Goal: Use online tool/utility: Utilize a website feature to perform a specific function

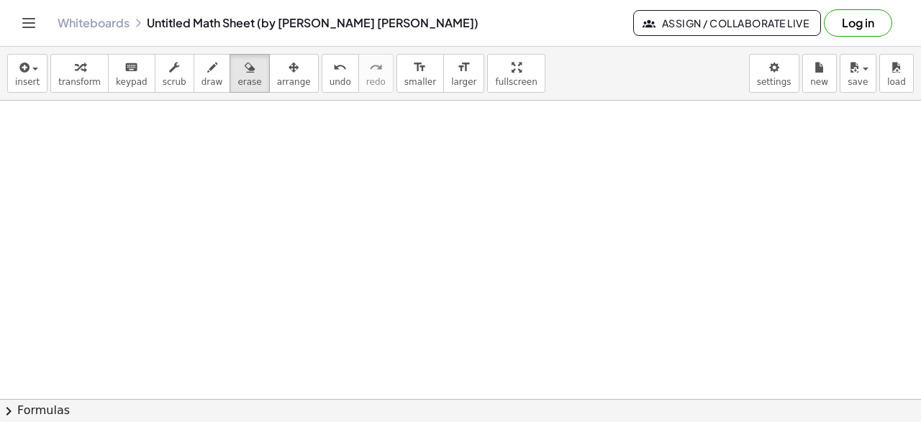
scroll to position [1884, 0]
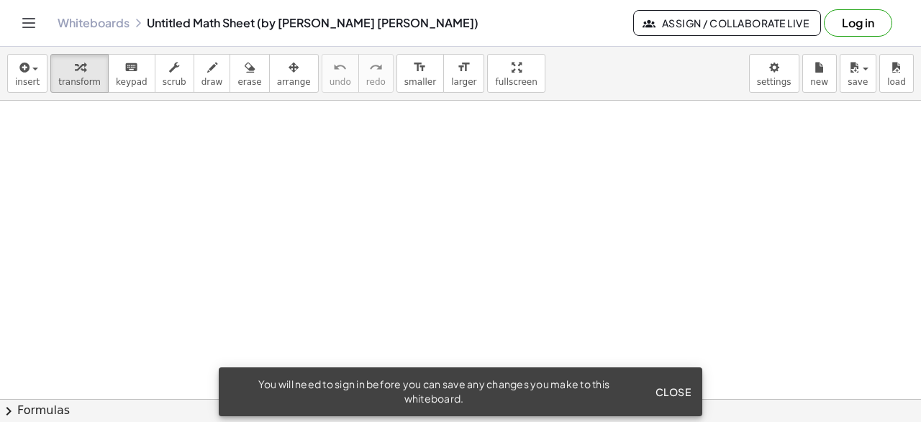
scroll to position [471, 0]
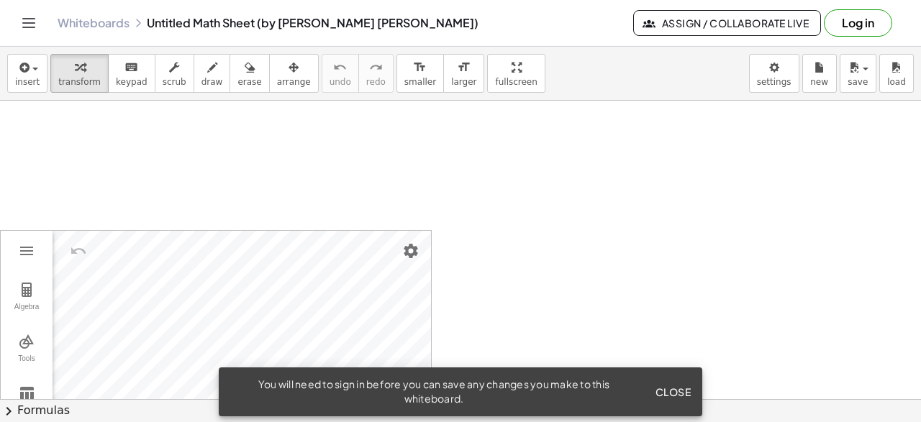
click at [439, 192] on div at bounding box center [460, 77] width 921 height 895
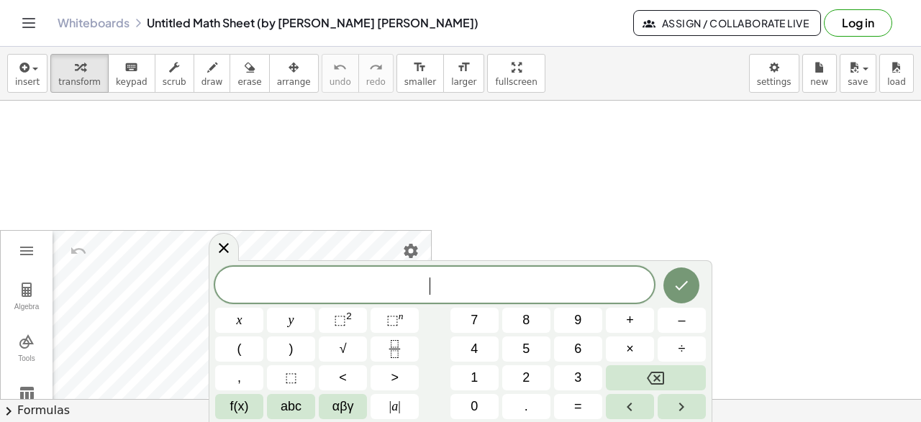
scroll to position [14, 0]
click at [224, 250] on icon at bounding box center [224, 248] width 10 height 10
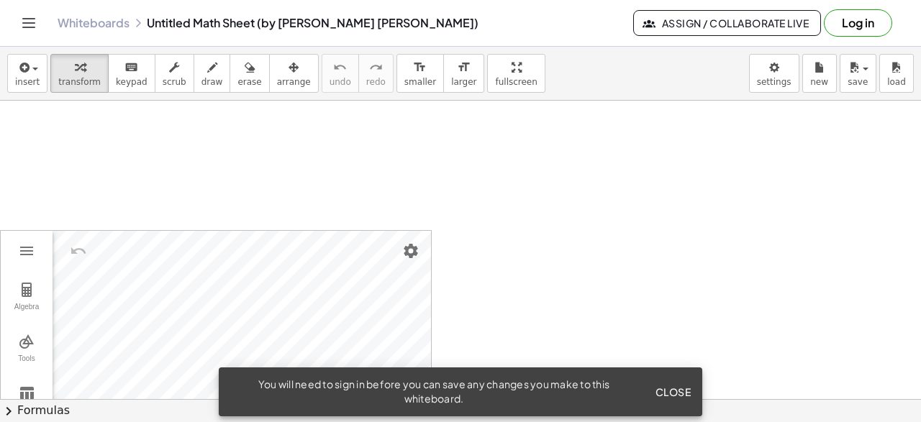
click at [167, 211] on div "Algebra Tools Table Spreadsheet GeoGebra Graphing Calculator Basic Tools Move P…" at bounding box center [460, 77] width 921 height 895
click at [277, 74] on div "button" at bounding box center [294, 66] width 34 height 17
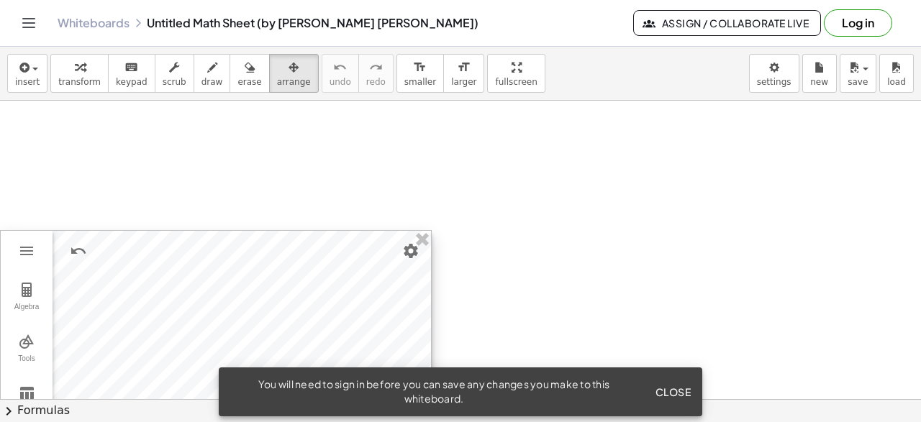
click at [232, 298] on div at bounding box center [216, 374] width 430 height 286
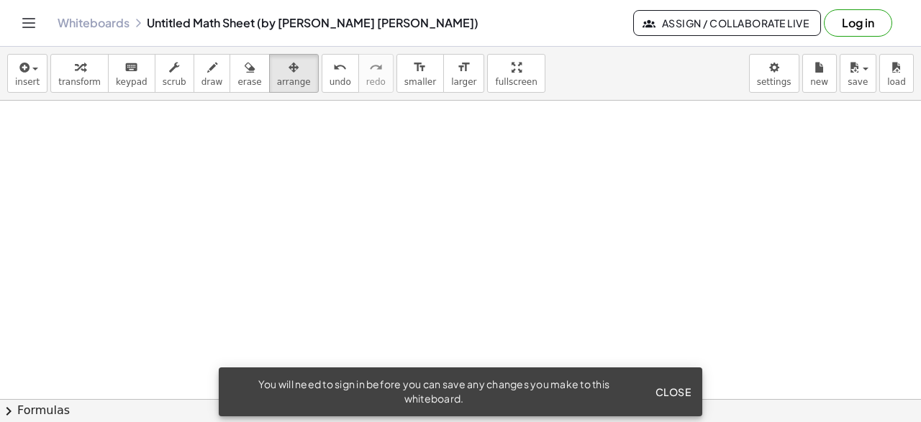
click at [675, 393] on span "Close" at bounding box center [673, 392] width 36 height 13
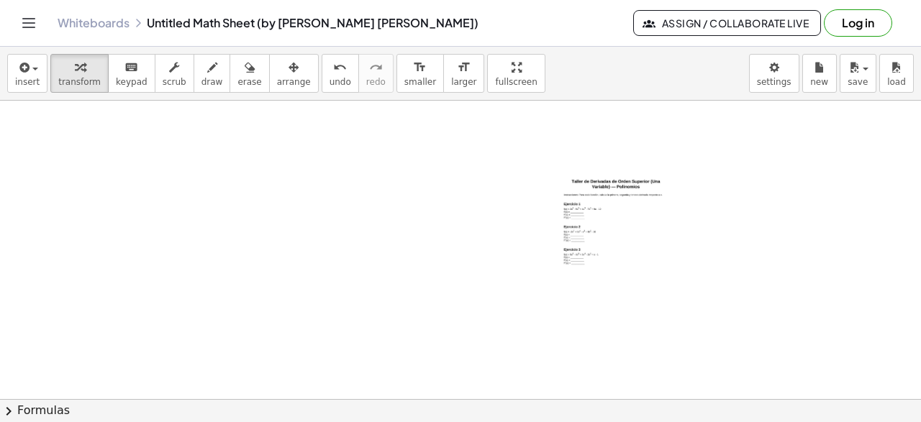
drag, startPoint x: 602, startPoint y: 225, endPoint x: 578, endPoint y: 230, distance: 24.3
click at [578, 229] on div at bounding box center [617, 262] width 144 height 204
click at [606, 199] on div at bounding box center [617, 262] width 144 height 204
click at [277, 68] on div "button" at bounding box center [294, 66] width 34 height 17
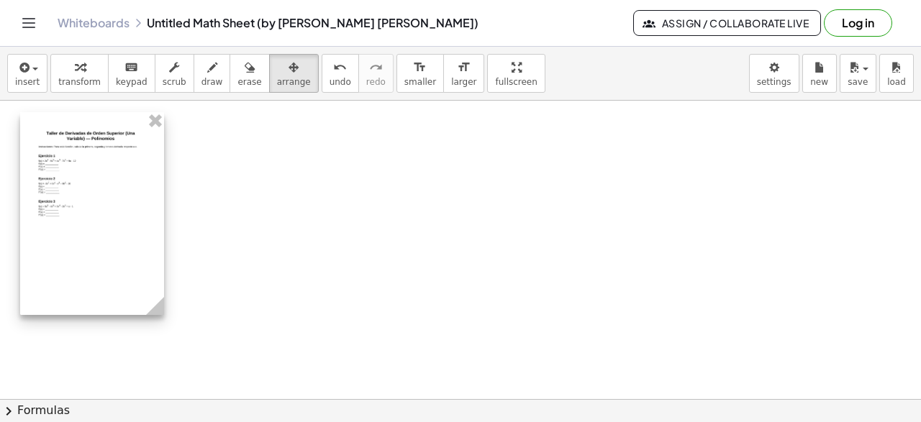
drag, startPoint x: 637, startPoint y: 240, endPoint x: 116, endPoint y: 187, distance: 523.4
click at [117, 188] on div at bounding box center [92, 214] width 144 height 204
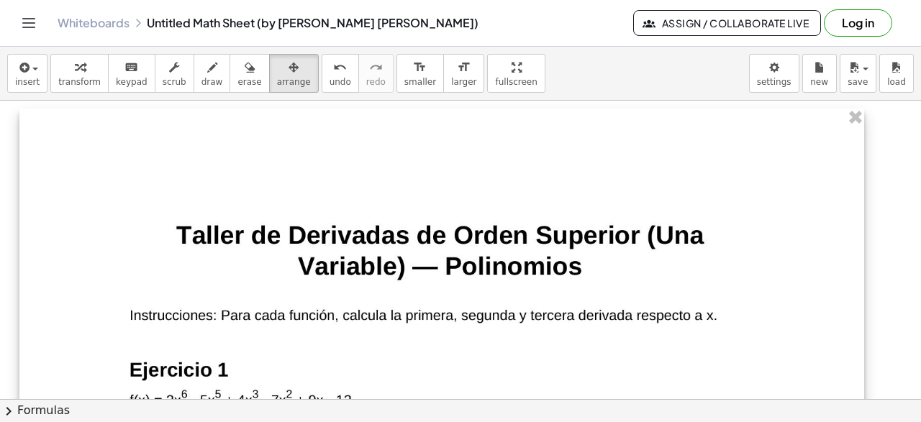
drag, startPoint x: 158, startPoint y: 309, endPoint x: 858, endPoint y: 457, distance: 715.2
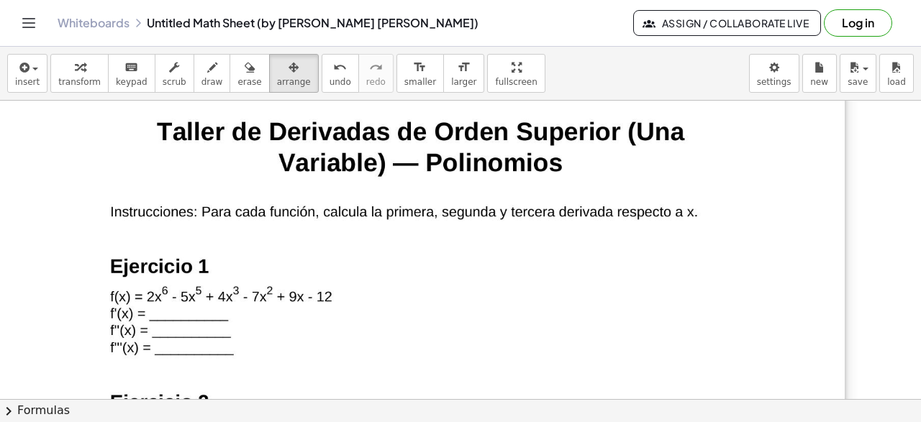
drag, startPoint x: 628, startPoint y: 353, endPoint x: 506, endPoint y: 250, distance: 159.7
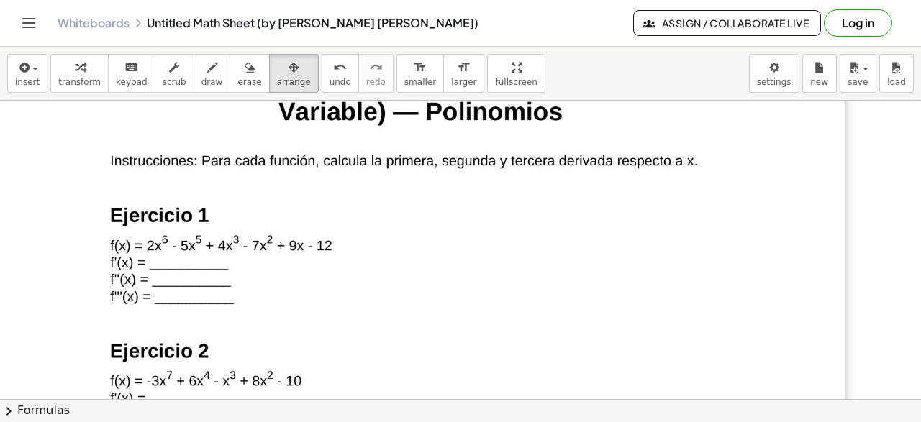
scroll to position [563, 0]
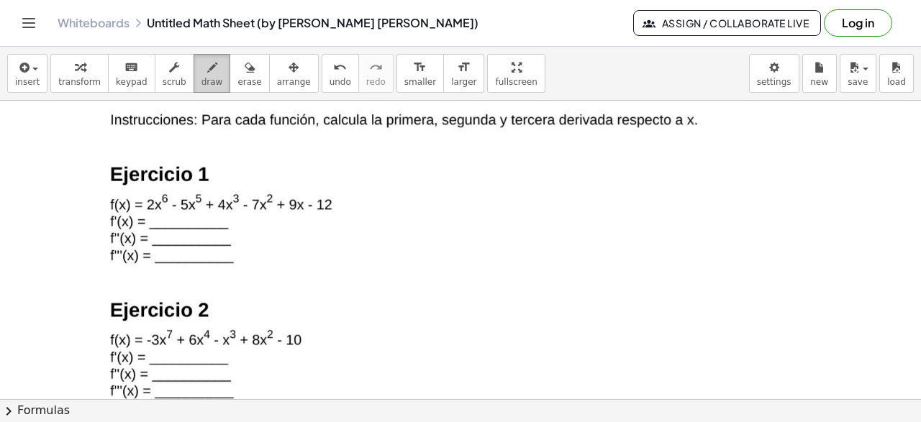
click at [207, 70] on icon "button" at bounding box center [212, 67] width 10 height 17
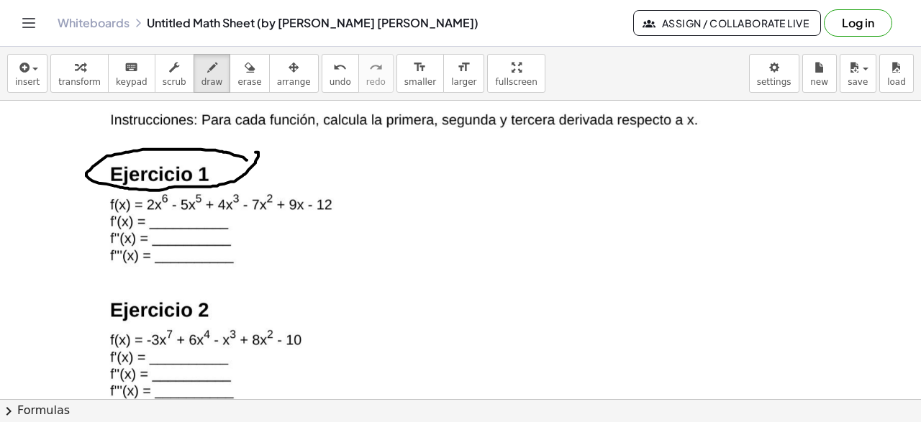
drag, startPoint x: 247, startPoint y: 159, endPoint x: 250, endPoint y: 151, distance: 8.4
drag, startPoint x: 127, startPoint y: 214, endPoint x: 101, endPoint y: 218, distance: 26.3
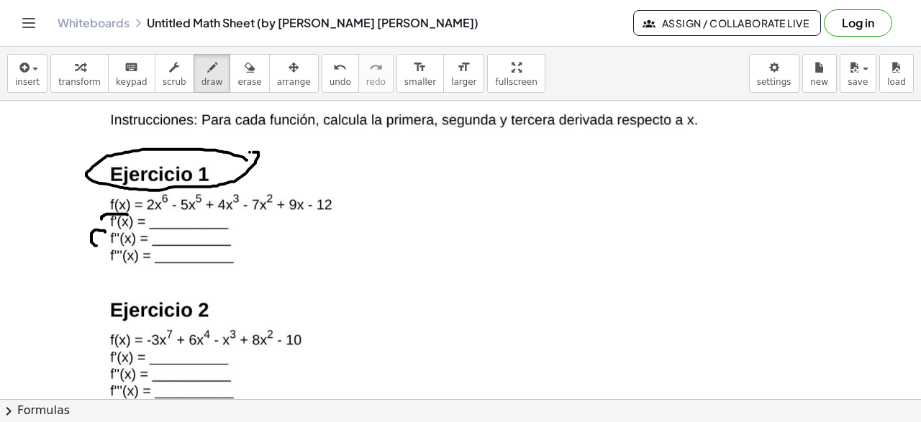
drag, startPoint x: 105, startPoint y: 231, endPoint x: 96, endPoint y: 245, distance: 16.2
drag, startPoint x: 108, startPoint y: 247, endPoint x: 137, endPoint y: 264, distance: 33.6
drag, startPoint x: 547, startPoint y: 150, endPoint x: 525, endPoint y: 196, distance: 50.2
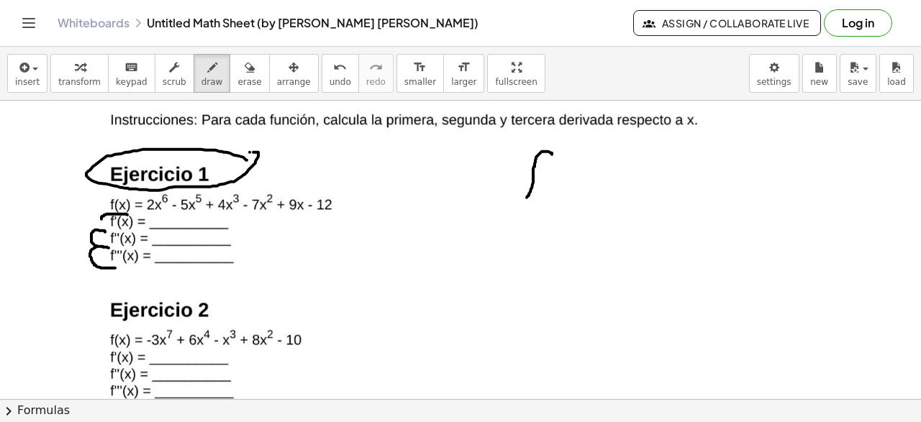
drag, startPoint x: 520, startPoint y: 178, endPoint x: 544, endPoint y: 179, distance: 24.5
drag, startPoint x: 564, startPoint y: 139, endPoint x: 562, endPoint y: 155, distance: 15.9
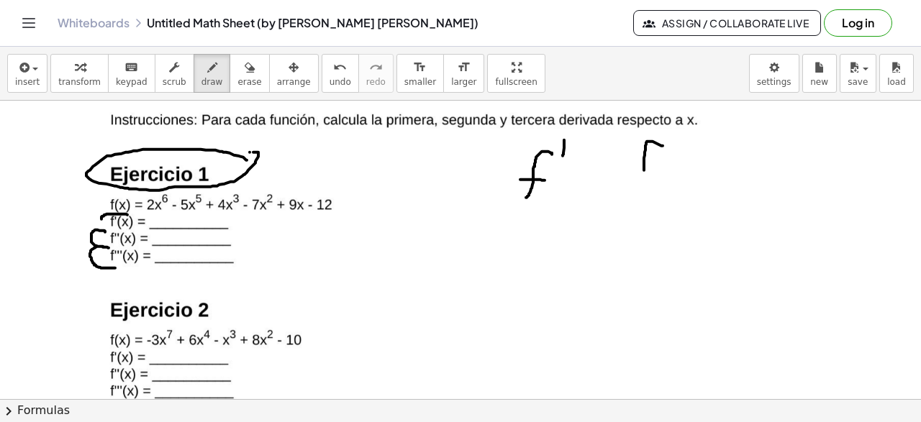
drag, startPoint x: 662, startPoint y: 145, endPoint x: 640, endPoint y: 183, distance: 44.2
drag, startPoint x: 632, startPoint y: 165, endPoint x: 650, endPoint y: 168, distance: 18.2
drag, startPoint x: 674, startPoint y: 131, endPoint x: 676, endPoint y: 147, distance: 16.7
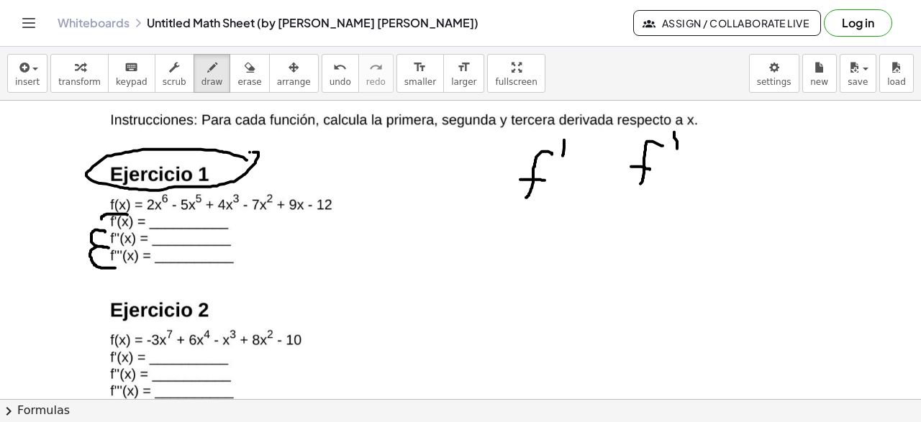
drag, startPoint x: 683, startPoint y: 129, endPoint x: 683, endPoint y: 149, distance: 19.4
drag, startPoint x: 770, startPoint y: 135, endPoint x: 743, endPoint y: 181, distance: 52.9
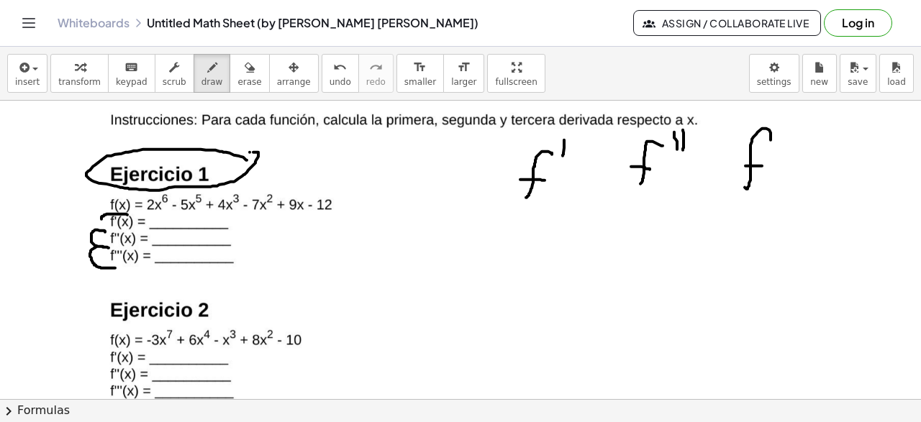
drag, startPoint x: 745, startPoint y: 165, endPoint x: 762, endPoint y: 165, distance: 16.5
drag, startPoint x: 779, startPoint y: 127, endPoint x: 782, endPoint y: 140, distance: 13.3
drag, startPoint x: 789, startPoint y: 126, endPoint x: 790, endPoint y: 139, distance: 13.0
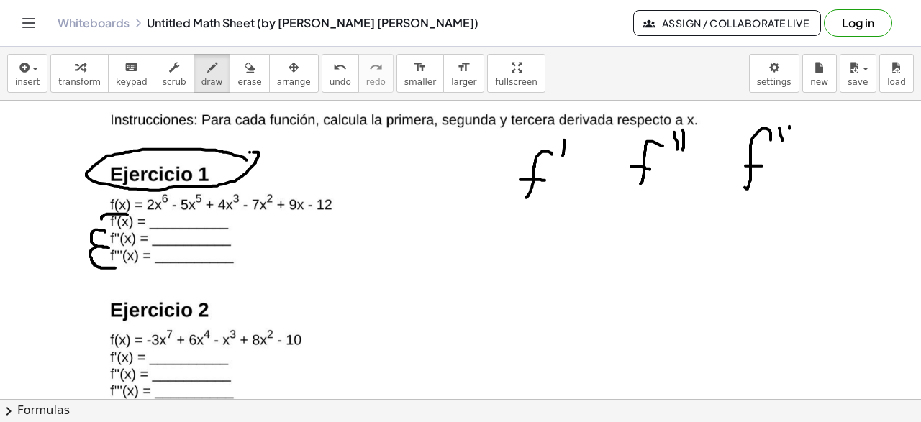
drag, startPoint x: 804, startPoint y: 121, endPoint x: 805, endPoint y: 139, distance: 18.0
drag, startPoint x: 615, startPoint y: 229, endPoint x: 641, endPoint y: 260, distance: 39.8
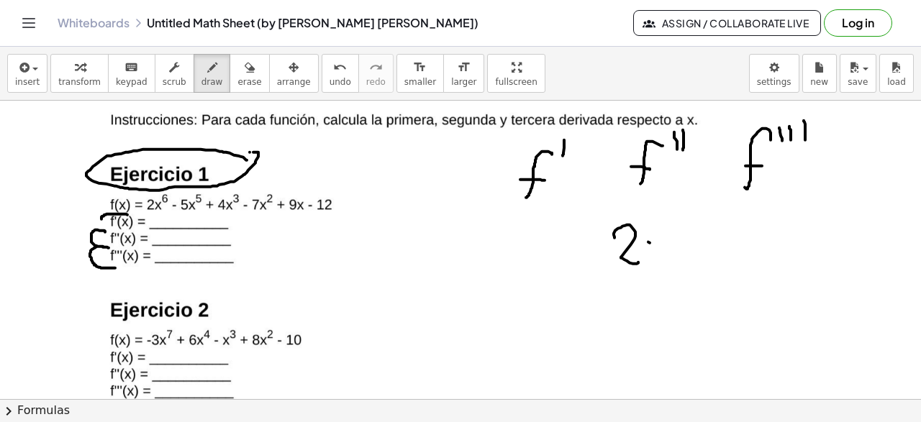
drag, startPoint x: 648, startPoint y: 241, endPoint x: 661, endPoint y: 257, distance: 20.4
drag, startPoint x: 665, startPoint y: 236, endPoint x: 647, endPoint y: 263, distance: 32.5
drag, startPoint x: 681, startPoint y: 209, endPoint x: 665, endPoint y: 224, distance: 21.4
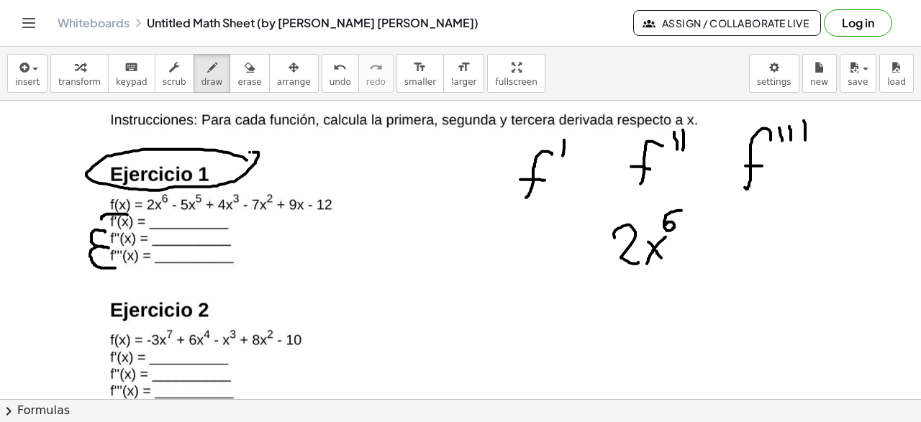
drag, startPoint x: 706, startPoint y: 254, endPoint x: 720, endPoint y: 250, distance: 14.3
drag, startPoint x: 701, startPoint y: 260, endPoint x: 731, endPoint y: 258, distance: 31.0
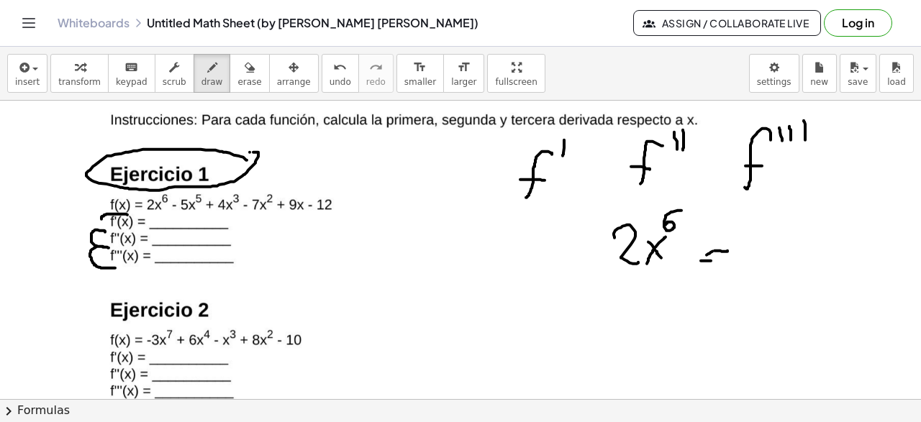
drag, startPoint x: 668, startPoint y: 205, endPoint x: 629, endPoint y: 210, distance: 39.9
drag, startPoint x: 622, startPoint y: 205, endPoint x: 639, endPoint y: 210, distance: 18.0
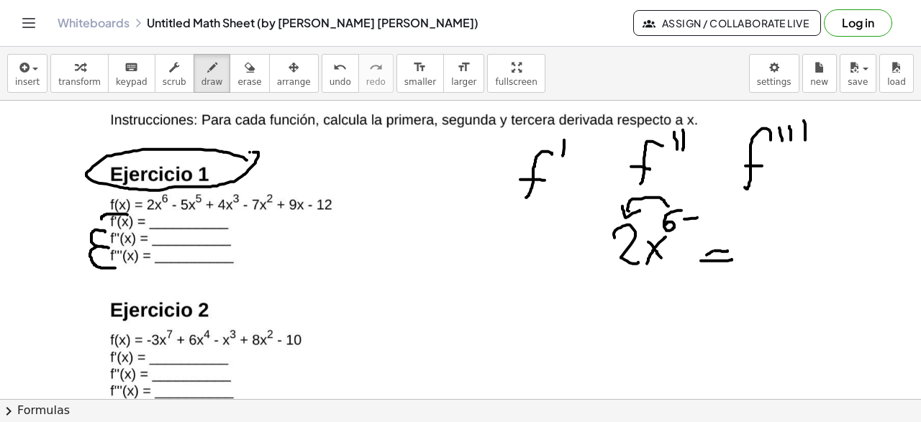
drag, startPoint x: 684, startPoint y: 218, endPoint x: 700, endPoint y: 214, distance: 16.4
drag, startPoint x: 703, startPoint y: 207, endPoint x: 720, endPoint y: 222, distance: 22.4
drag, startPoint x: 779, startPoint y: 231, endPoint x: 795, endPoint y: 245, distance: 21.4
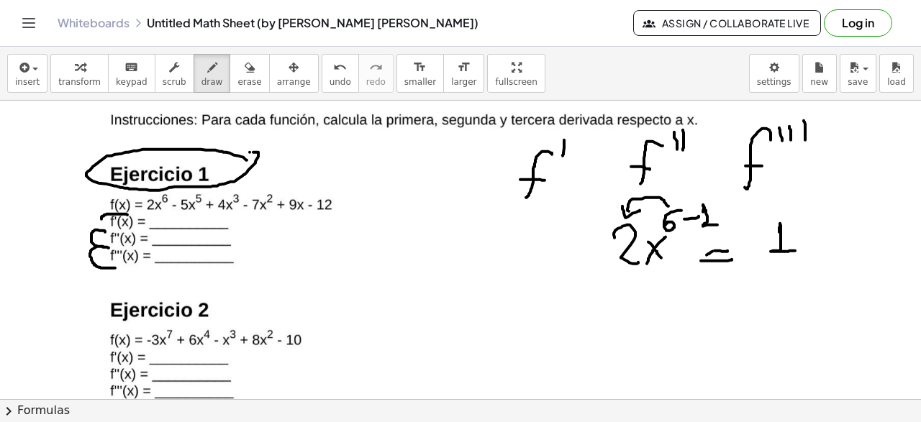
drag, startPoint x: 794, startPoint y: 228, endPoint x: 809, endPoint y: 245, distance: 22.9
drag, startPoint x: 819, startPoint y: 231, endPoint x: 842, endPoint y: 245, distance: 26.5
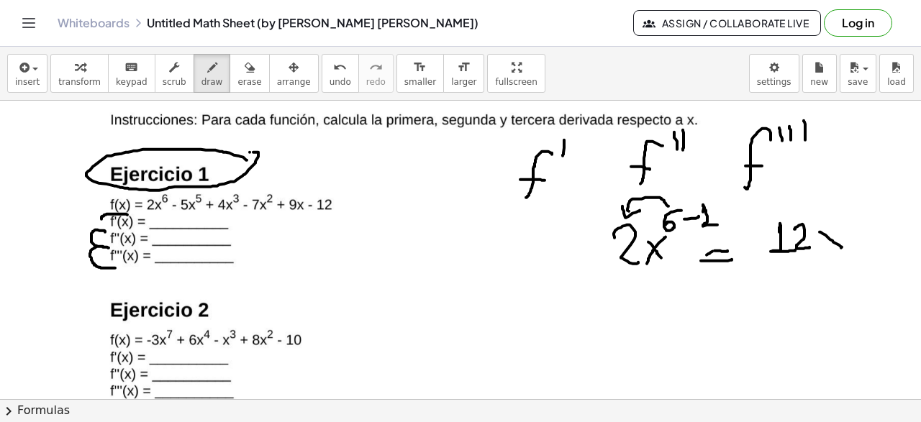
drag, startPoint x: 839, startPoint y: 231, endPoint x: 822, endPoint y: 252, distance: 26.6
drag
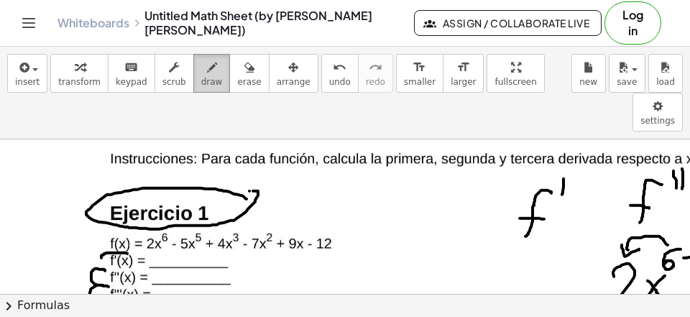
click at [201, 75] on div "button" at bounding box center [212, 66] width 22 height 17
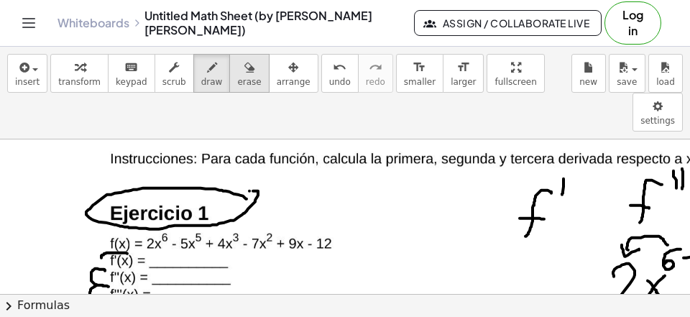
click at [245, 73] on icon "button" at bounding box center [250, 67] width 10 height 17
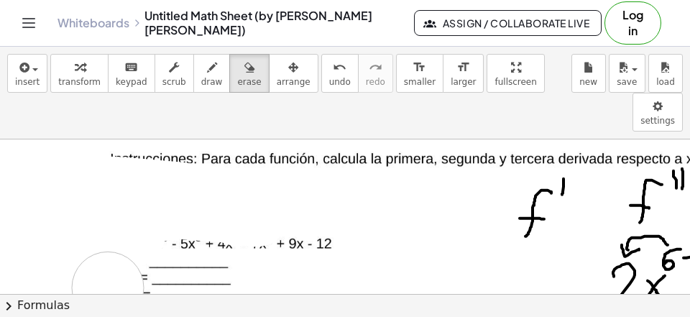
drag, startPoint x: 130, startPoint y: 193, endPoint x: 204, endPoint y: 224, distance: 79.9
click at [134, 250] on div at bounding box center [345, 25] width 690 height 899
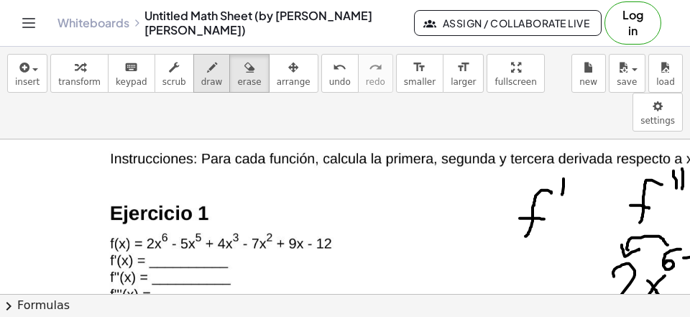
click at [207, 71] on icon "button" at bounding box center [212, 67] width 10 height 17
drag, startPoint x: 155, startPoint y: 221, endPoint x: 162, endPoint y: 220, distance: 7.2
click at [160, 225] on div at bounding box center [345, 25] width 690 height 899
drag, startPoint x: 165, startPoint y: 214, endPoint x: 169, endPoint y: 224, distance: 10.3
click at [169, 224] on div at bounding box center [345, 25] width 690 height 899
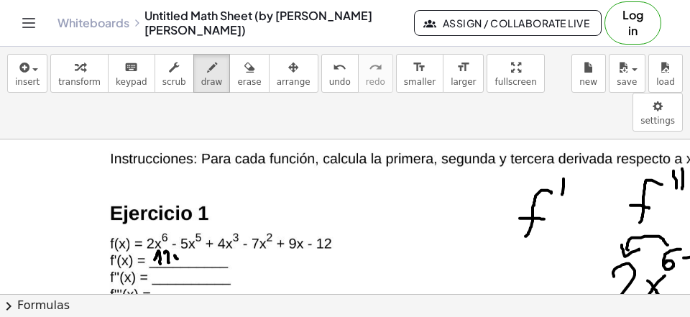
click at [179, 220] on div at bounding box center [345, 25] width 690 height 899
drag, startPoint x: 178, startPoint y: 219, endPoint x: 187, endPoint y: 216, distance: 9.4
click at [187, 223] on div at bounding box center [345, 25] width 690 height 899
drag, startPoint x: 186, startPoint y: 214, endPoint x: 177, endPoint y: 228, distance: 17.2
click at [177, 228] on div at bounding box center [345, 25] width 690 height 899
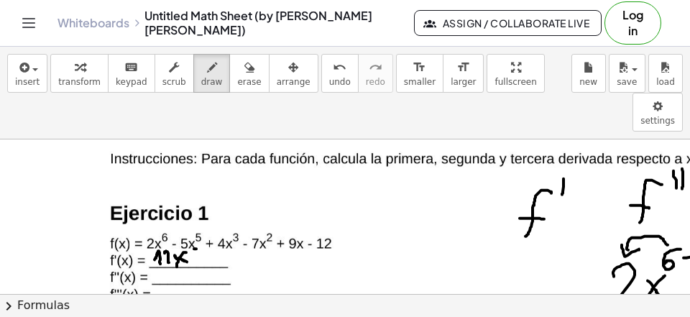
click at [199, 209] on div at bounding box center [345, 25] width 690 height 899
drag, startPoint x: 192, startPoint y: 211, endPoint x: 193, endPoint y: 221, distance: 10.1
click at [193, 221] on div at bounding box center [345, 25] width 690 height 899
drag, startPoint x: 207, startPoint y: 222, endPoint x: 216, endPoint y: 222, distance: 8.7
click at [216, 222] on div at bounding box center [345, 25] width 690 height 899
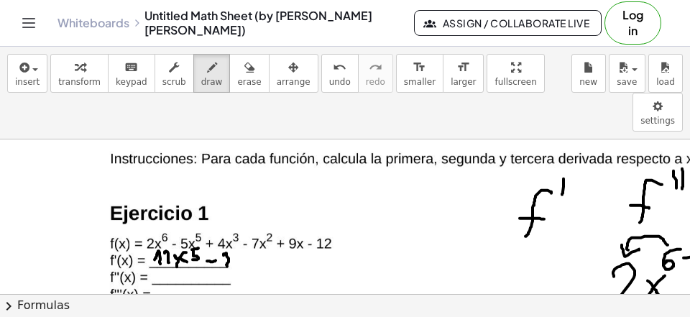
drag, startPoint x: 224, startPoint y: 217, endPoint x: 229, endPoint y: 227, distance: 12.2
click at [229, 227] on div at bounding box center [345, 25] width 690 height 899
click at [244, 215] on div at bounding box center [345, 25] width 690 height 899
drag, startPoint x: 239, startPoint y: 215, endPoint x: 236, endPoint y: 227, distance: 11.9
click at [236, 227] on div at bounding box center [345, 25] width 690 height 899
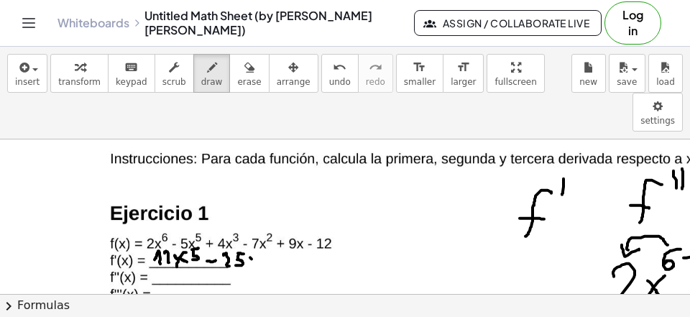
drag, startPoint x: 252, startPoint y: 220, endPoint x: 259, endPoint y: 227, distance: 10.2
click at [259, 227] on div at bounding box center [345, 25] width 690 height 899
drag, startPoint x: 257, startPoint y: 220, endPoint x: 252, endPoint y: 228, distance: 9.8
click at [252, 228] on div at bounding box center [345, 25] width 690 height 899
drag, startPoint x: 259, startPoint y: 209, endPoint x: 265, endPoint y: 219, distance: 11.4
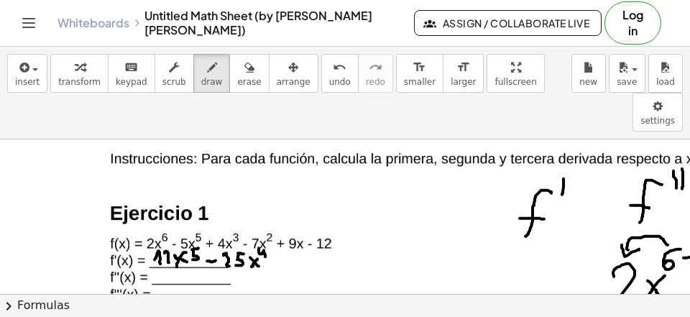
click at [265, 219] on div at bounding box center [345, 25] width 690 height 899
drag, startPoint x: 276, startPoint y: 218, endPoint x: 275, endPoint y: 228, distance: 10.1
click at [277, 229] on div at bounding box center [345, 25] width 690 height 899
click at [279, 224] on div at bounding box center [345, 25] width 690 height 899
click at [292, 228] on div at bounding box center [345, 25] width 690 height 899
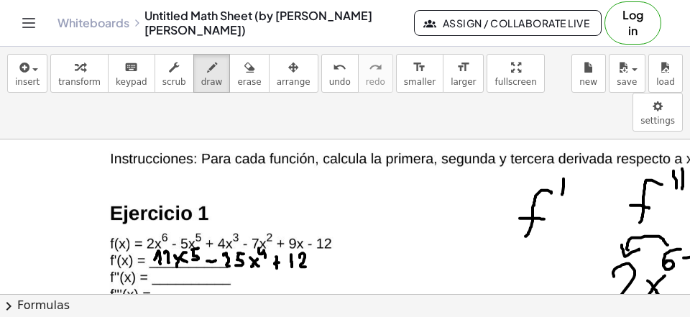
drag, startPoint x: 300, startPoint y: 219, endPoint x: 312, endPoint y: 224, distance: 13.2
click at [307, 228] on div at bounding box center [345, 25] width 690 height 899
drag, startPoint x: 317, startPoint y: 217, endPoint x: 327, endPoint y: 221, distance: 10.7
click at [328, 226] on div at bounding box center [345, 25] width 690 height 899
drag, startPoint x: 325, startPoint y: 217, endPoint x: 319, endPoint y: 227, distance: 12.6
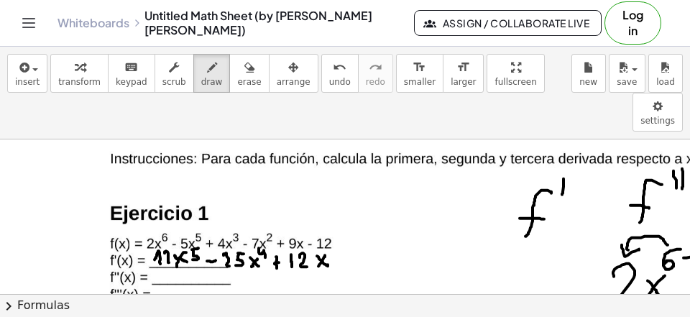
click at [319, 227] on div at bounding box center [345, 25] width 690 height 899
drag, startPoint x: 329, startPoint y: 210, endPoint x: 337, endPoint y: 216, distance: 9.8
click at [337, 216] on div at bounding box center [345, 25] width 690 height 899
drag, startPoint x: 339, startPoint y: 224, endPoint x: 349, endPoint y: 223, distance: 10.1
click at [349, 223] on div at bounding box center [345, 25] width 690 height 899
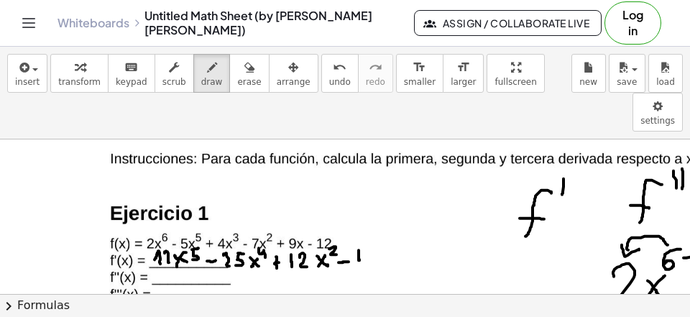
click at [361, 227] on div at bounding box center [345, 25] width 690 height 899
drag, startPoint x: 365, startPoint y: 214, endPoint x: 373, endPoint y: 227, distance: 15.0
click at [373, 228] on div at bounding box center [345, 25] width 690 height 899
drag, startPoint x: 386, startPoint y: 218, endPoint x: 392, endPoint y: 214, distance: 7.4
click at [392, 224] on div at bounding box center [345, 25] width 690 height 899
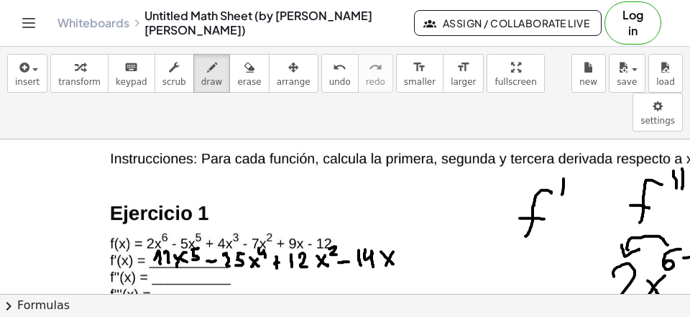
drag, startPoint x: 393, startPoint y: 213, endPoint x: 386, endPoint y: 229, distance: 17.7
click at [386, 229] on div at bounding box center [345, 25] width 690 height 899
drag, startPoint x: 407, startPoint y: 211, endPoint x: 402, endPoint y: 219, distance: 9.4
click at [405, 225] on div at bounding box center [345, 25] width 690 height 899
drag, startPoint x: 401, startPoint y: 215, endPoint x: 413, endPoint y: 214, distance: 12.3
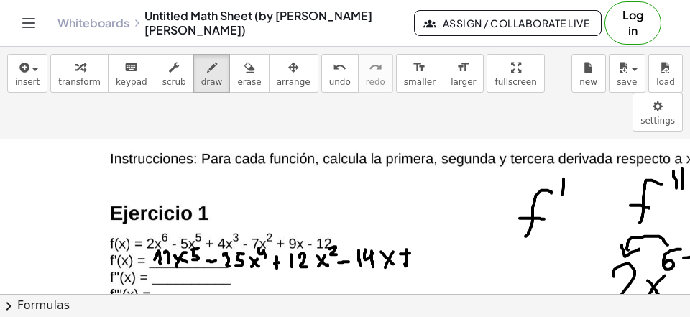
click at [413, 214] on div at bounding box center [345, 25] width 690 height 899
drag, startPoint x: 431, startPoint y: 206, endPoint x: 434, endPoint y: 228, distance: 21.8
click at [434, 228] on div at bounding box center [345, 25] width 690 height 899
drag, startPoint x: 455, startPoint y: 212, endPoint x: 483, endPoint y: 183, distance: 40.7
click at [483, 183] on div at bounding box center [345, 25] width 690 height 899
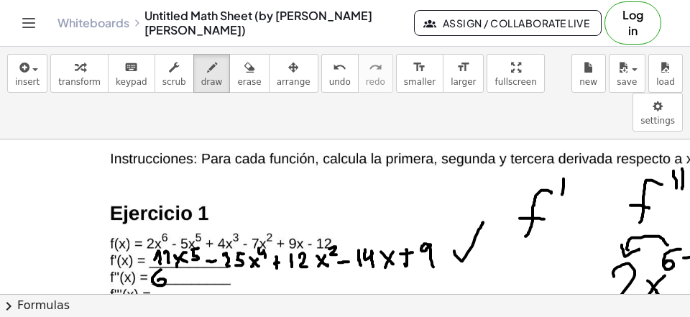
drag, startPoint x: 161, startPoint y: 231, endPoint x: 158, endPoint y: 242, distance: 11.2
click at [158, 242] on div at bounding box center [345, 25] width 690 height 899
click at [172, 231] on div at bounding box center [345, 25] width 690 height 899
drag, startPoint x: 183, startPoint y: 236, endPoint x: 191, endPoint y: 237, distance: 8.0
click at [192, 242] on div at bounding box center [345, 25] width 690 height 899
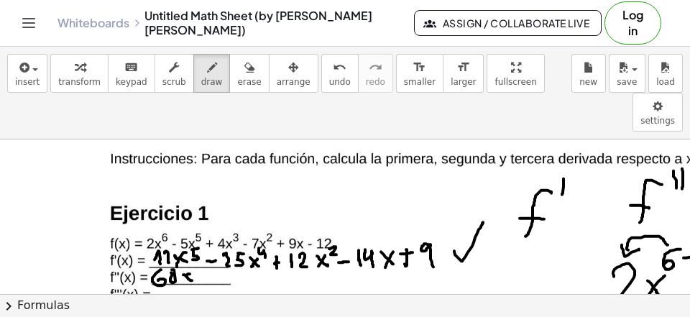
drag, startPoint x: 188, startPoint y: 235, endPoint x: 183, endPoint y: 242, distance: 8.4
click at [183, 242] on div at bounding box center [345, 25] width 690 height 899
drag, startPoint x: 196, startPoint y: 230, endPoint x: 202, endPoint y: 236, distance: 8.1
click at [202, 236] on div at bounding box center [345, 25] width 690 height 899
click at [221, 240] on div at bounding box center [345, 25] width 690 height 899
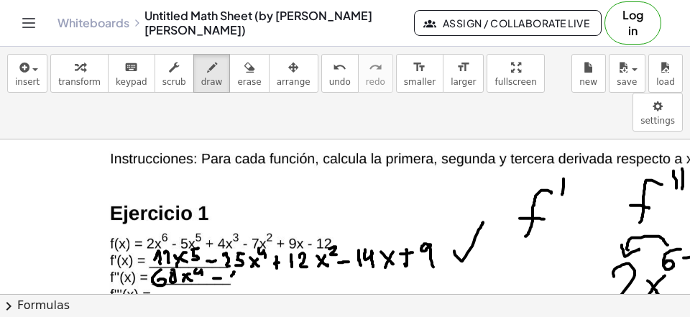
click at [236, 241] on div at bounding box center [345, 25] width 690 height 899
click at [245, 239] on div at bounding box center [345, 25] width 690 height 899
click at [261, 234] on div at bounding box center [345, 25] width 690 height 899
drag, startPoint x: 270, startPoint y: 235, endPoint x: 278, endPoint y: 240, distance: 9.0
click at [278, 245] on div at bounding box center [345, 25] width 690 height 899
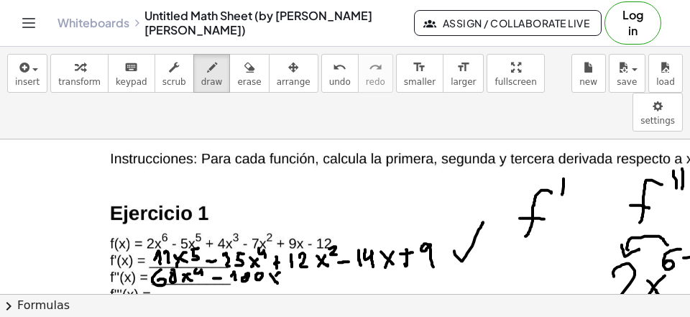
drag, startPoint x: 280, startPoint y: 234, endPoint x: 270, endPoint y: 245, distance: 14.3
click at [270, 245] on div at bounding box center [345, 25] width 690 height 899
drag, startPoint x: 283, startPoint y: 231, endPoint x: 284, endPoint y: 240, distance: 8.7
click at [284, 240] on div at bounding box center [345, 25] width 690 height 899
drag, startPoint x: 292, startPoint y: 242, endPoint x: 304, endPoint y: 239, distance: 12.1
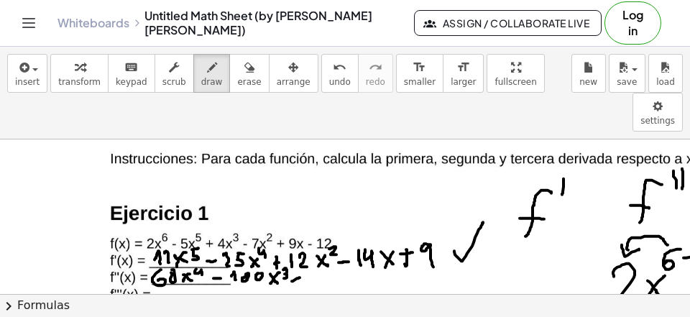
click at [304, 239] on div at bounding box center [345, 25] width 690 height 899
drag, startPoint x: 299, startPoint y: 234, endPoint x: 300, endPoint y: 250, distance: 15.1
click at [300, 250] on div at bounding box center [345, 25] width 690 height 899
drag, startPoint x: 316, startPoint y: 238, endPoint x: 322, endPoint y: 247, distance: 10.4
click at [320, 247] on div at bounding box center [345, 25] width 690 height 899
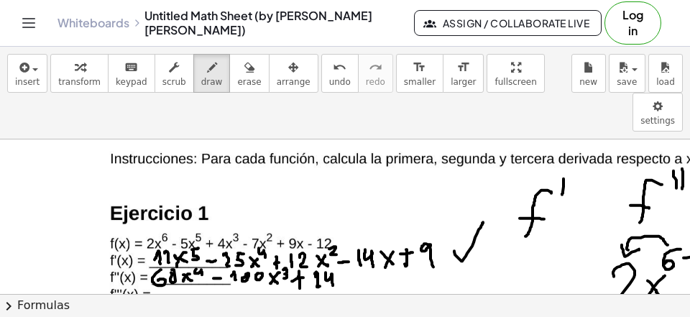
drag, startPoint x: 326, startPoint y: 234, endPoint x: 333, endPoint y: 247, distance: 14.8
click at [333, 247] on div at bounding box center [345, 25] width 690 height 899
drag, startPoint x: 342, startPoint y: 241, endPoint x: 352, endPoint y: 245, distance: 10.7
click at [352, 245] on div at bounding box center [345, 25] width 690 height 899
drag, startPoint x: 345, startPoint y: 240, endPoint x: 339, endPoint y: 247, distance: 9.7
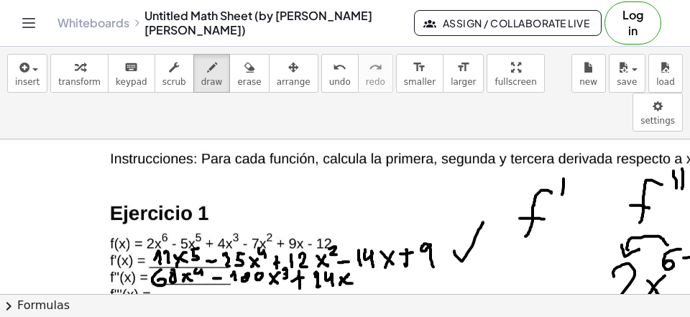
click at [339, 247] on div at bounding box center [345, 25] width 690 height 899
drag, startPoint x: 363, startPoint y: 241, endPoint x: 371, endPoint y: 241, distance: 7.9
click at [371, 241] on div at bounding box center [345, 25] width 690 height 899
click at [384, 242] on div at bounding box center [345, 25] width 690 height 899
drag, startPoint x: 392, startPoint y: 234, endPoint x: 401, endPoint y: 253, distance: 21.3
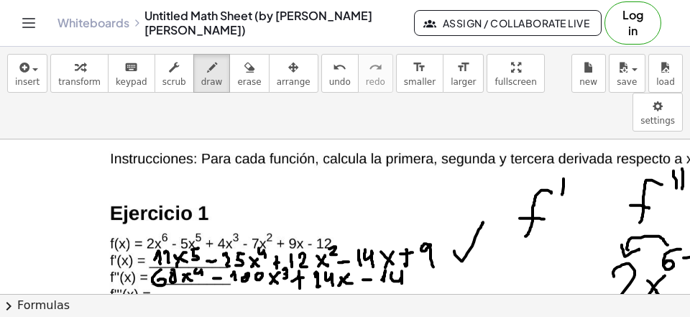
click at [402, 255] on div at bounding box center [345, 25] width 690 height 899
drag, startPoint x: 385, startPoint y: 243, endPoint x: 384, endPoint y: 251, distance: 7.9
click at [384, 251] on div at bounding box center [345, 25] width 690 height 899
drag, startPoint x: 427, startPoint y: 237, endPoint x: 475, endPoint y: 237, distance: 48.2
click at [475, 237] on div at bounding box center [345, 25] width 690 height 899
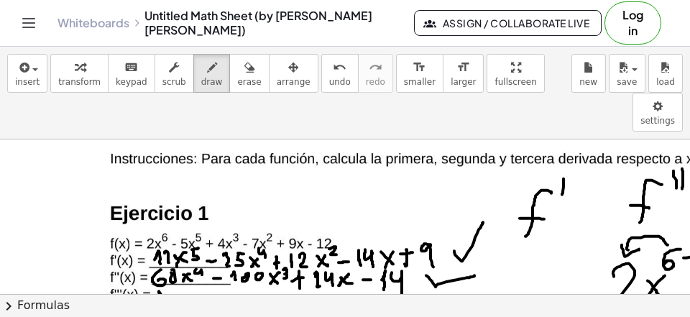
drag, startPoint x: 160, startPoint y: 255, endPoint x: 167, endPoint y: 262, distance: 10.2
click at [167, 262] on div at bounding box center [345, 25] width 690 height 899
drag, startPoint x: 170, startPoint y: 252, endPoint x: 176, endPoint y: 263, distance: 11.6
click at [176, 263] on div at bounding box center [345, 25] width 690 height 899
drag, startPoint x: 186, startPoint y: 252, endPoint x: 195, endPoint y: 253, distance: 8.7
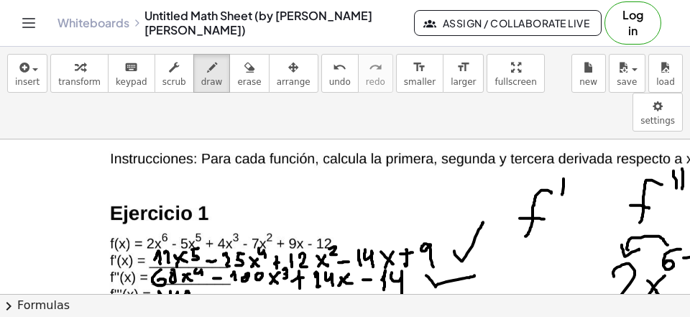
click at [187, 252] on div at bounding box center [345, 25] width 690 height 899
drag, startPoint x: 198, startPoint y: 255, endPoint x: 205, endPoint y: 263, distance: 11.2
click at [205, 263] on div at bounding box center [345, 25] width 690 height 899
drag, startPoint x: 205, startPoint y: 256, endPoint x: 198, endPoint y: 263, distance: 10.2
click at [198, 264] on div at bounding box center [345, 25] width 690 height 899
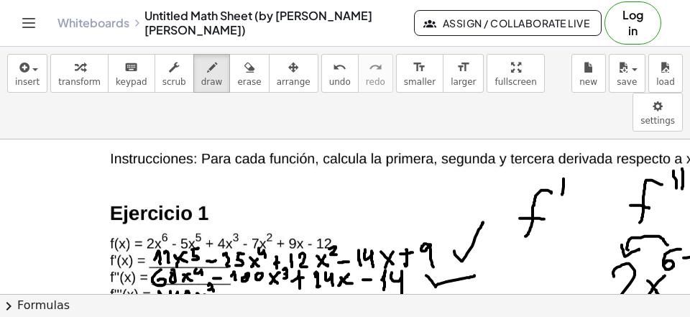
click at [209, 254] on div at bounding box center [345, 25] width 690 height 899
drag, startPoint x: 220, startPoint y: 259, endPoint x: 230, endPoint y: 258, distance: 10.1
click at [229, 257] on div at bounding box center [345, 25] width 690 height 899
drag, startPoint x: 243, startPoint y: 252, endPoint x: 250, endPoint y: 261, distance: 11.8
click at [250, 261] on div at bounding box center [345, 25] width 690 height 899
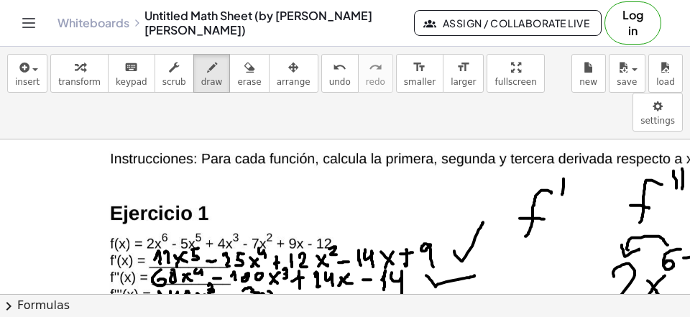
drag, startPoint x: 262, startPoint y: 255, endPoint x: 269, endPoint y: 255, distance: 7.2
click at [264, 257] on div at bounding box center [345, 25] width 690 height 899
click at [279, 252] on div at bounding box center [345, 25] width 690 height 899
drag, startPoint x: 288, startPoint y: 255, endPoint x: 297, endPoint y: 257, distance: 8.9
click at [298, 262] on div at bounding box center [345, 25] width 690 height 899
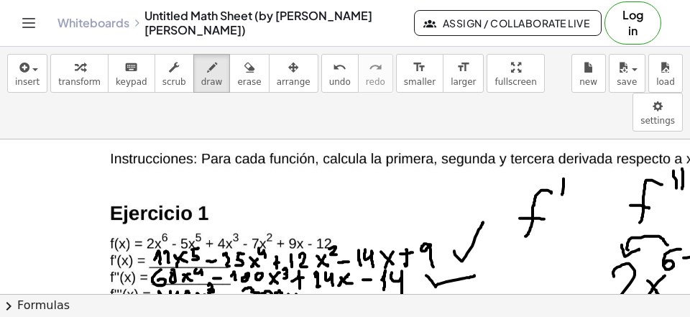
click at [288, 266] on div at bounding box center [345, 25] width 690 height 899
drag, startPoint x: 304, startPoint y: 251, endPoint x: 313, endPoint y: 259, distance: 11.7
click at [313, 259] on div at bounding box center [345, 25] width 690 height 899
drag, startPoint x: 321, startPoint y: 257, endPoint x: 324, endPoint y: 267, distance: 10.7
click at [324, 267] on div at bounding box center [345, 25] width 690 height 899
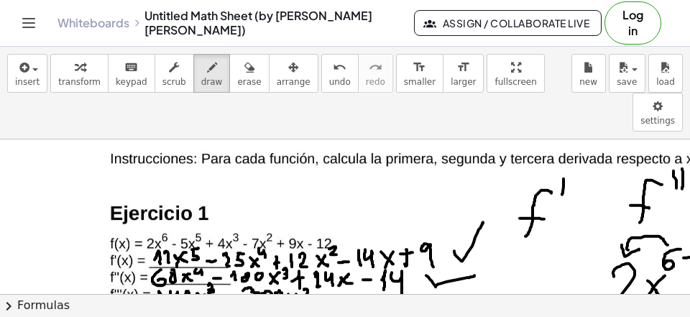
click at [329, 265] on div at bounding box center [345, 25] width 690 height 899
drag, startPoint x: 345, startPoint y: 255, endPoint x: 346, endPoint y: 267, distance: 12.3
click at [346, 267] on div at bounding box center [345, 25] width 690 height 899
drag, startPoint x: 352, startPoint y: 255, endPoint x: 360, endPoint y: 268, distance: 15.8
click at [360, 268] on div at bounding box center [345, 25] width 690 height 899
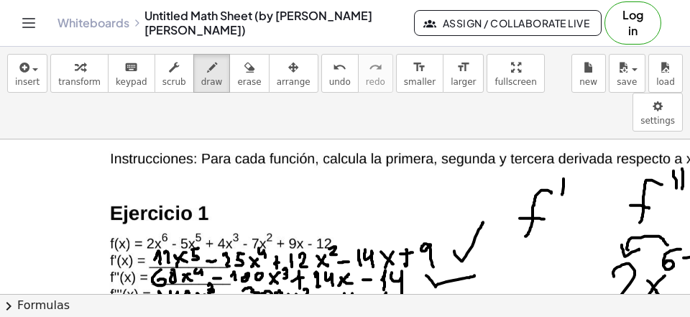
drag, startPoint x: 386, startPoint y: 254, endPoint x: 379, endPoint y: 265, distance: 13.0
click at [375, 268] on div at bounding box center [345, 25] width 690 height 899
drag, startPoint x: 395, startPoint y: 252, endPoint x: 380, endPoint y: 275, distance: 27.1
click at [380, 275] on div at bounding box center [345, 25] width 690 height 899
click at [237, 77] on span "erase" at bounding box center [249, 82] width 24 height 10
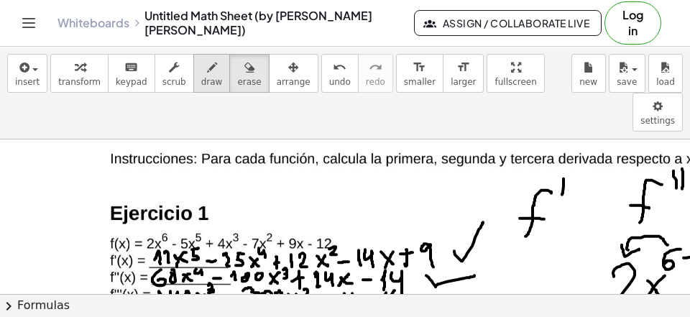
click at [207, 71] on icon "button" at bounding box center [212, 67] width 10 height 17
click at [245, 70] on icon "button" at bounding box center [250, 67] width 10 height 17
drag, startPoint x: 395, startPoint y: 284, endPoint x: 367, endPoint y: 281, distance: 28.2
click at [367, 281] on div at bounding box center [345, 25] width 690 height 899
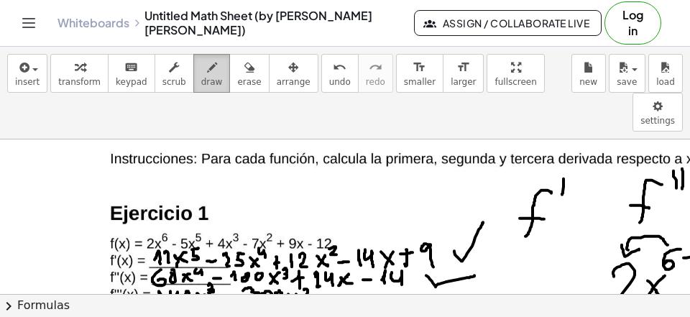
click at [201, 76] on div "button" at bounding box center [212, 66] width 22 height 17
drag, startPoint x: 339, startPoint y: 264, endPoint x: 360, endPoint y: 260, distance: 21.2
click at [357, 270] on div at bounding box center [345, 25] width 690 height 899
drag, startPoint x: 361, startPoint y: 260, endPoint x: 374, endPoint y: 274, distance: 19.4
click at [374, 274] on div at bounding box center [345, 25] width 690 height 899
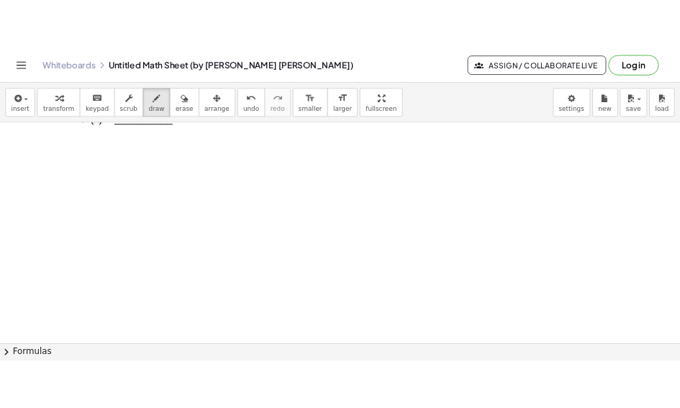
scroll to position [1117, 0]
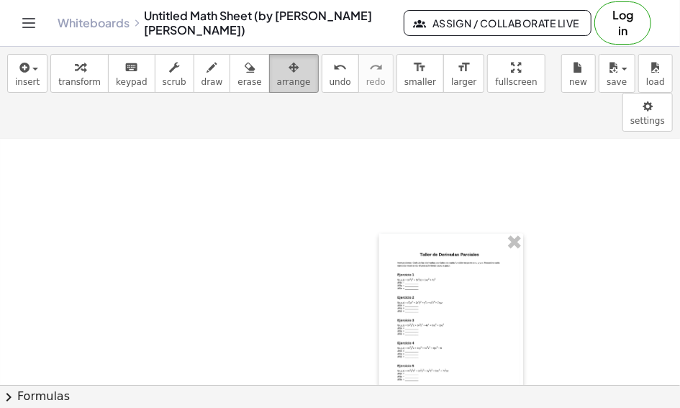
click at [288, 62] on icon "button" at bounding box center [293, 67] width 10 height 17
click at [441, 245] on div at bounding box center [452, 336] width 144 height 204
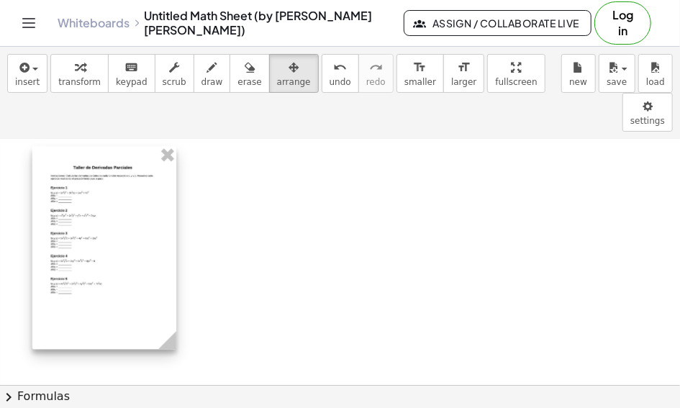
drag, startPoint x: 442, startPoint y: 245, endPoint x: 94, endPoint y: 158, distance: 358.3
click at [94, 158] on div at bounding box center [104, 249] width 144 height 204
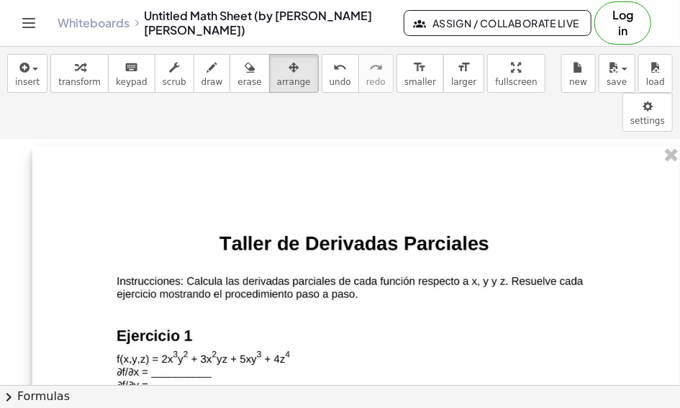
drag, startPoint x: 171, startPoint y: 300, endPoint x: 727, endPoint y: 457, distance: 577.7
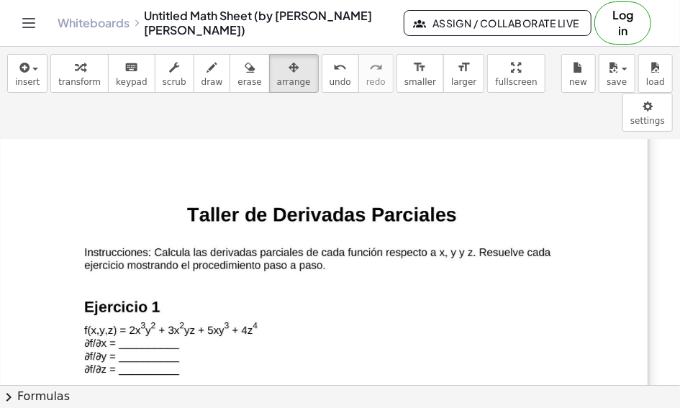
drag, startPoint x: 475, startPoint y: 324, endPoint x: 430, endPoint y: 296, distance: 53.7
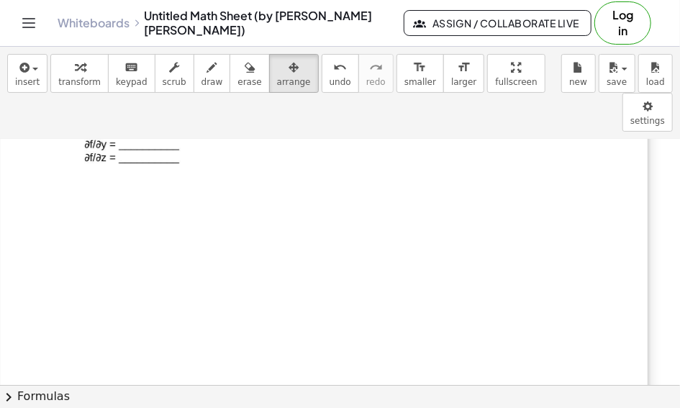
scroll to position [1758, 0]
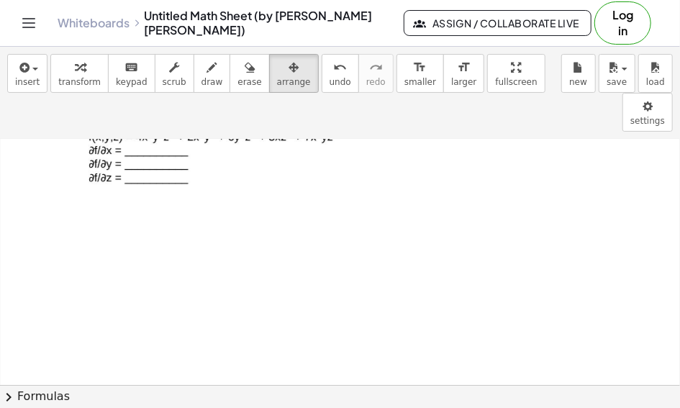
drag, startPoint x: 642, startPoint y: 352, endPoint x: 764, endPoint y: 408, distance: 134.2
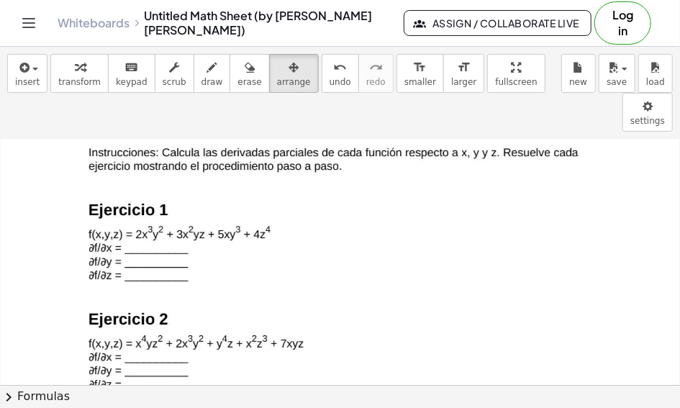
scroll to position [1132, 0]
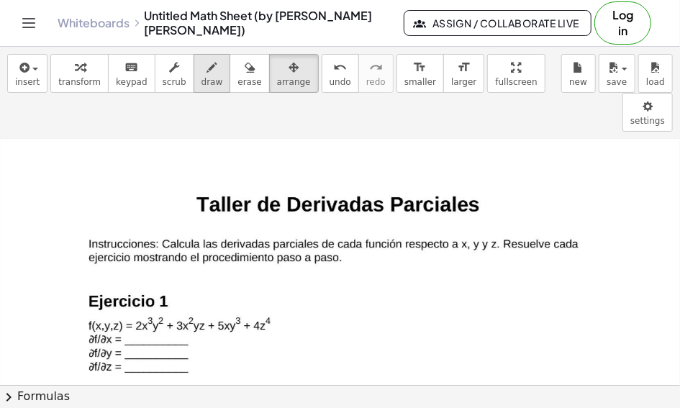
click at [207, 73] on icon "button" at bounding box center [212, 67] width 10 height 17
drag, startPoint x: 387, startPoint y: 227, endPoint x: 382, endPoint y: 263, distance: 36.3
drag, startPoint x: 368, startPoint y: 248, endPoint x: 388, endPoint y: 248, distance: 19.4
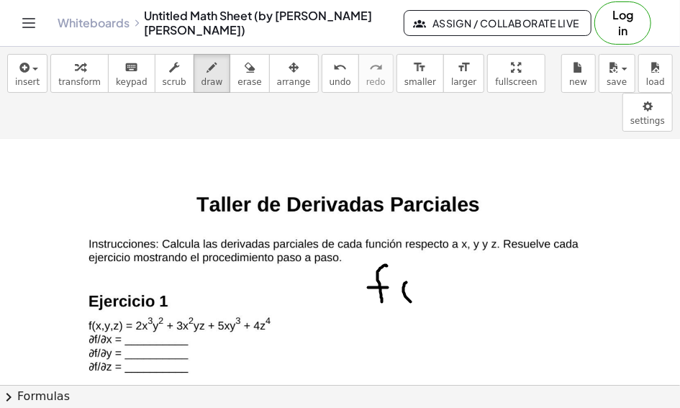
drag, startPoint x: 406, startPoint y: 243, endPoint x: 411, endPoint y: 263, distance: 19.9
drag, startPoint x: 417, startPoint y: 253, endPoint x: 429, endPoint y: 261, distance: 14.6
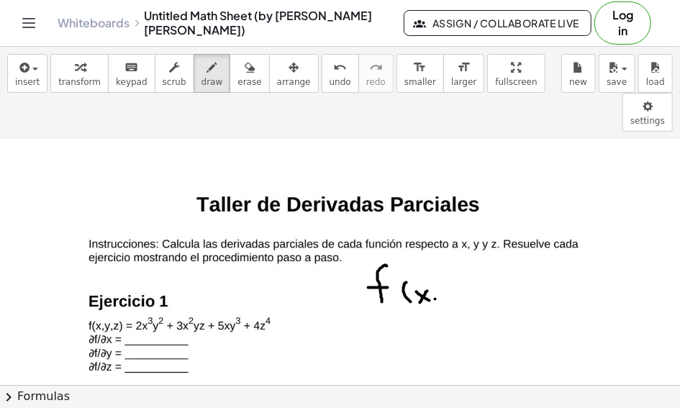
drag, startPoint x: 435, startPoint y: 260, endPoint x: 435, endPoint y: 270, distance: 10.8
drag, startPoint x: 439, startPoint y: 252, endPoint x: 454, endPoint y: 248, distance: 15.7
drag, startPoint x: 453, startPoint y: 250, endPoint x: 455, endPoint y: 273, distance: 23.1
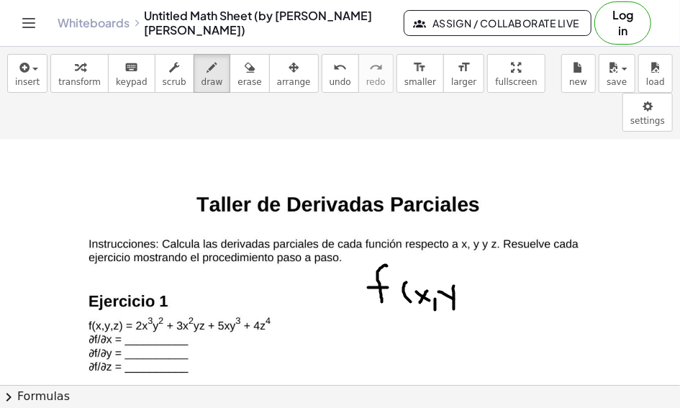
drag, startPoint x: 457, startPoint y: 240, endPoint x: 468, endPoint y: 265, distance: 27.7
drag, startPoint x: 476, startPoint y: 252, endPoint x: 486, endPoint y: 249, distance: 9.8
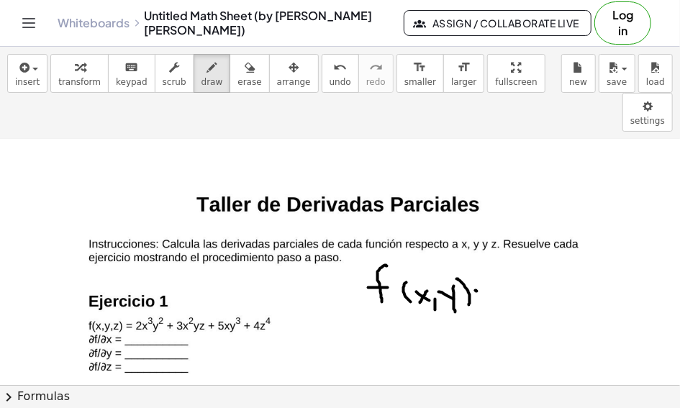
drag, startPoint x: 505, startPoint y: 239, endPoint x: 519, endPoint y: 254, distance: 20.4
drag, startPoint x: 521, startPoint y: 246, endPoint x: 534, endPoint y: 256, distance: 15.8
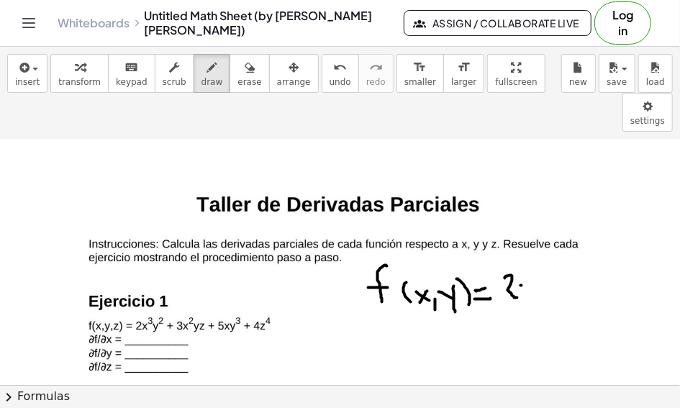
drag, startPoint x: 532, startPoint y: 246, endPoint x: 527, endPoint y: 256, distance: 11.0
drag, startPoint x: 529, startPoint y: 222, endPoint x: 537, endPoint y: 239, distance: 18.3
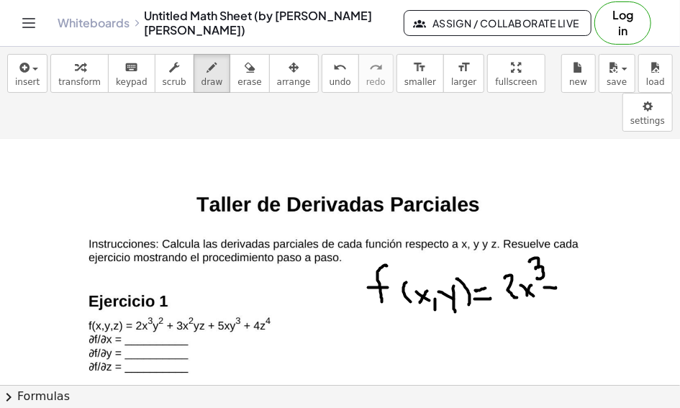
drag, startPoint x: 544, startPoint y: 248, endPoint x: 556, endPoint y: 248, distance: 11.5
drag, startPoint x: 571, startPoint y: 231, endPoint x: 574, endPoint y: 252, distance: 21.8
drag, startPoint x: 589, startPoint y: 240, endPoint x: 601, endPoint y: 248, distance: 14.0
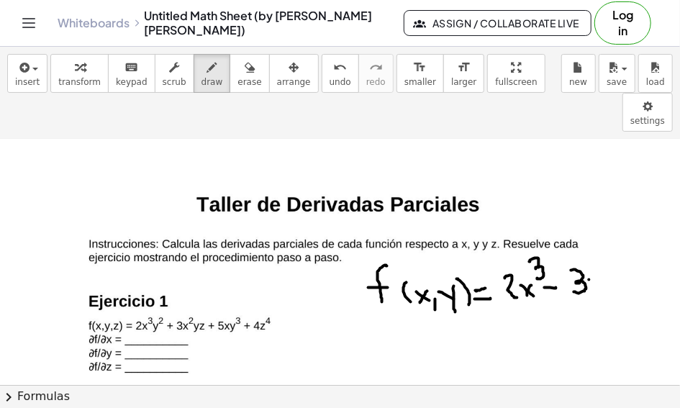
drag, startPoint x: 606, startPoint y: 233, endPoint x: 598, endPoint y: 268, distance: 36.3
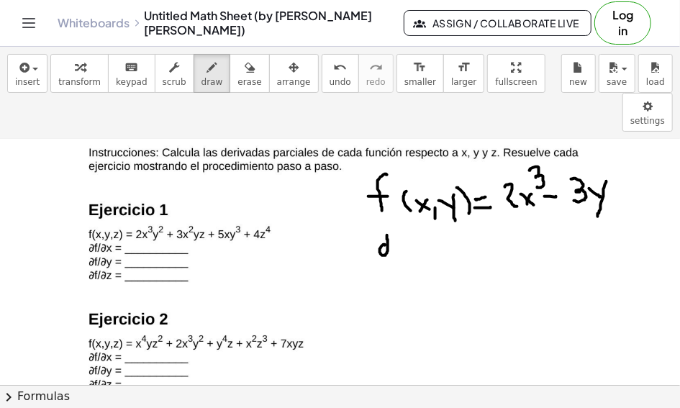
drag, startPoint x: 385, startPoint y: 204, endPoint x: 387, endPoint y: 195, distance: 9.6
drag, startPoint x: 408, startPoint y: 193, endPoint x: 397, endPoint y: 214, distance: 22.8
drag, startPoint x: 393, startPoint y: 204, endPoint x: 404, endPoint y: 204, distance: 11.5
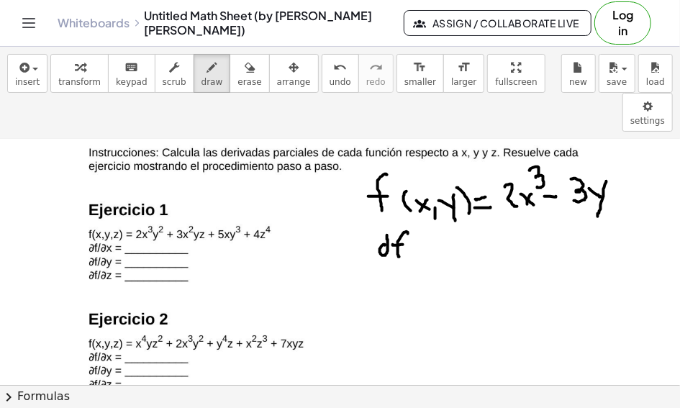
drag, startPoint x: 365, startPoint y: 224, endPoint x: 424, endPoint y: 217, distance: 59.4
drag, startPoint x: 391, startPoint y: 235, endPoint x: 401, endPoint y: 231, distance: 10.3
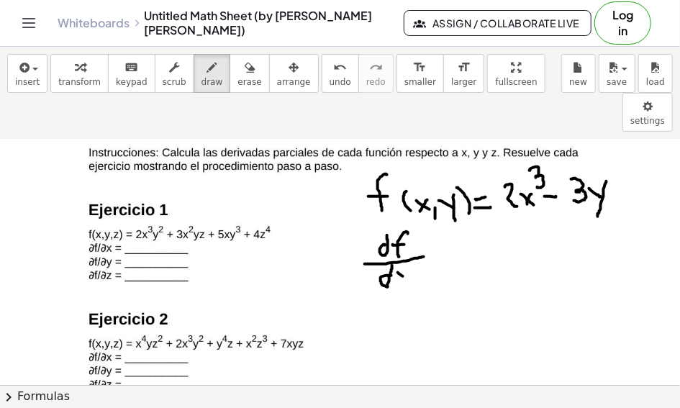
drag, startPoint x: 398, startPoint y: 232, endPoint x: 412, endPoint y: 242, distance: 17.2
drag, startPoint x: 412, startPoint y: 229, endPoint x: 401, endPoint y: 244, distance: 18.4
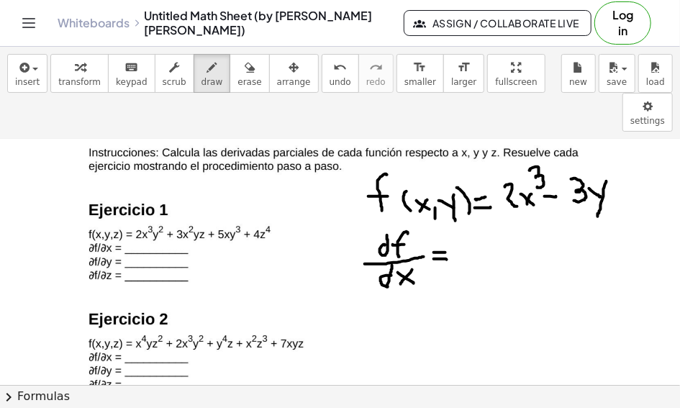
drag, startPoint x: 434, startPoint y: 219, endPoint x: 448, endPoint y: 219, distance: 14.4
drag, startPoint x: 385, startPoint y: 277, endPoint x: 386, endPoint y: 263, distance: 13.7
drag, startPoint x: 407, startPoint y: 263, endPoint x: 397, endPoint y: 283, distance: 21.9
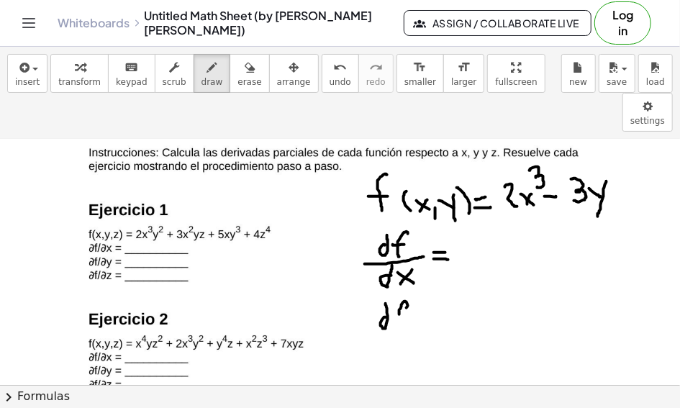
drag, startPoint x: 393, startPoint y: 273, endPoint x: 404, endPoint y: 272, distance: 10.9
drag, startPoint x: 379, startPoint y: 293, endPoint x: 419, endPoint y: 284, distance: 41.2
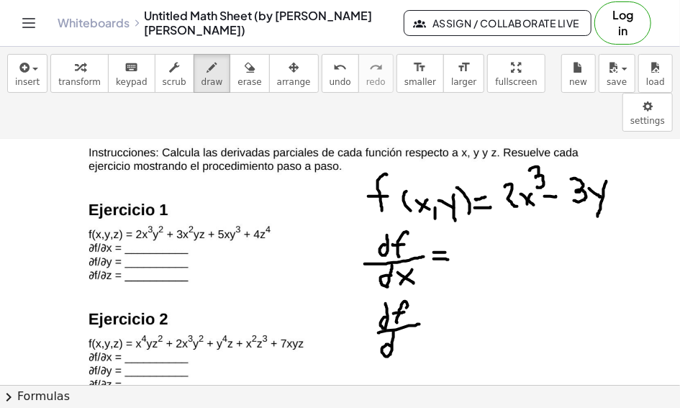
drag, startPoint x: 392, startPoint y: 307, endPoint x: 393, endPoint y: 289, distance: 18.0
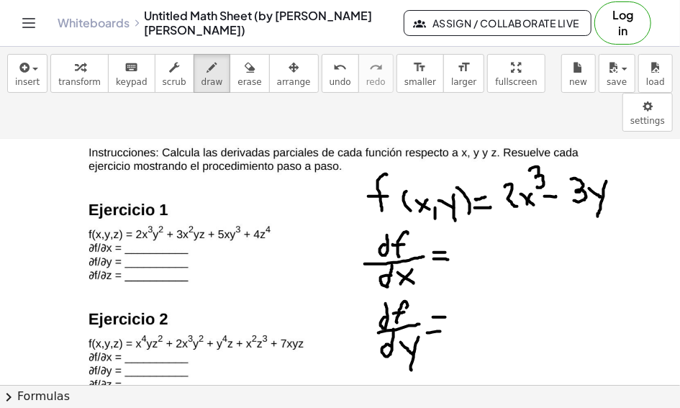
drag, startPoint x: 485, startPoint y: 198, endPoint x: 487, endPoint y: 215, distance: 17.4
drag, startPoint x: 511, startPoint y: 204, endPoint x: 532, endPoint y: 209, distance: 22.2
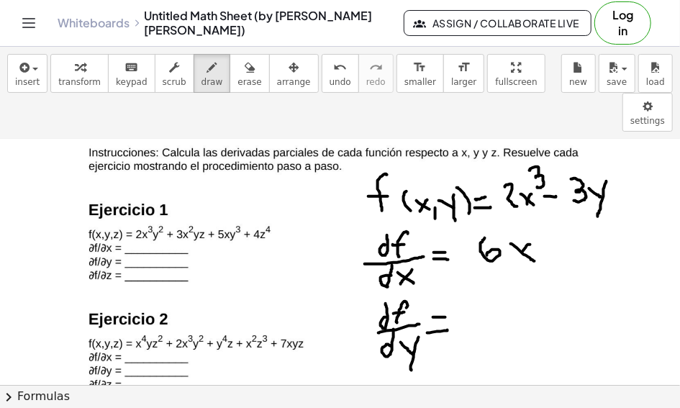
drag, startPoint x: 530, startPoint y: 204, endPoint x: 519, endPoint y: 222, distance: 21.3
drag, startPoint x: 539, startPoint y: 180, endPoint x: 552, endPoint y: 191, distance: 17.4
drag, startPoint x: 470, startPoint y: 281, endPoint x: 489, endPoint y: 281, distance: 18.7
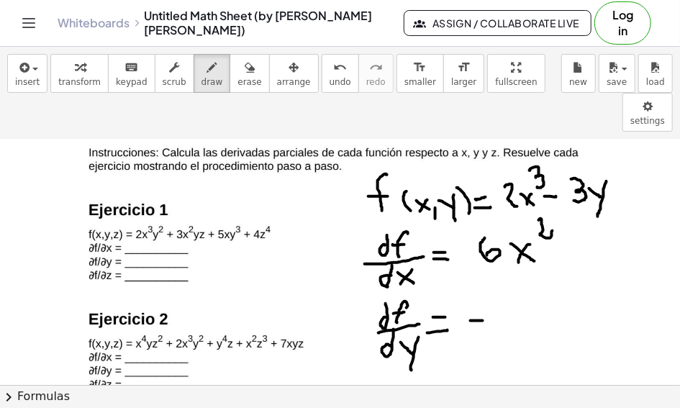
drag, startPoint x: 501, startPoint y: 268, endPoint x: 509, endPoint y: 293, distance: 26.9
drag, startPoint x: 585, startPoint y: 188, endPoint x: 580, endPoint y: 217, distance: 29.2
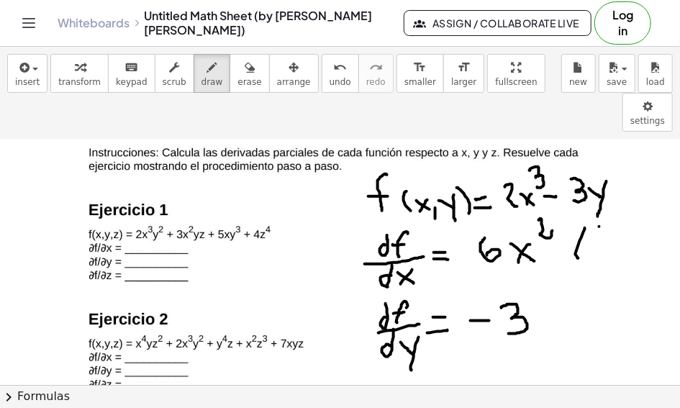
drag, startPoint x: 599, startPoint y: 186, endPoint x: 593, endPoint y: 211, distance: 25.1
drag, startPoint x: 564, startPoint y: 257, endPoint x: 544, endPoint y: 293, distance: 40.2
drag, startPoint x: 575, startPoint y: 263, endPoint x: 559, endPoint y: 297, distance: 37.3
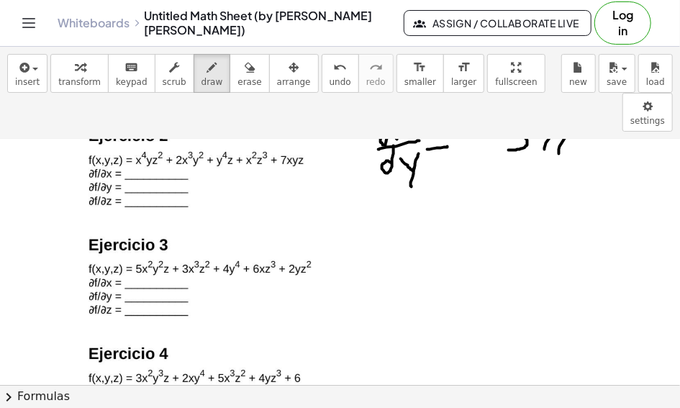
scroll to position [1408, 0]
drag, startPoint x: 344, startPoint y: 170, endPoint x: 336, endPoint y: 202, distance: 32.6
drag, startPoint x: 335, startPoint y: 192, endPoint x: 350, endPoint y: 191, distance: 15.1
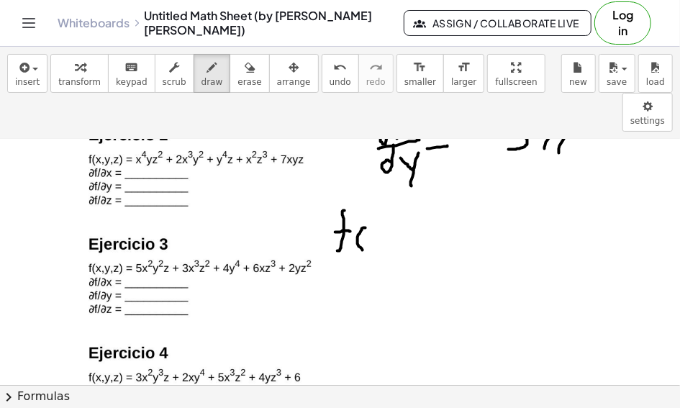
drag, startPoint x: 365, startPoint y: 188, endPoint x: 363, endPoint y: 210, distance: 22.5
drag, startPoint x: 370, startPoint y: 197, endPoint x: 378, endPoint y: 204, distance: 10.2
drag, startPoint x: 376, startPoint y: 193, endPoint x: 374, endPoint y: 204, distance: 10.3
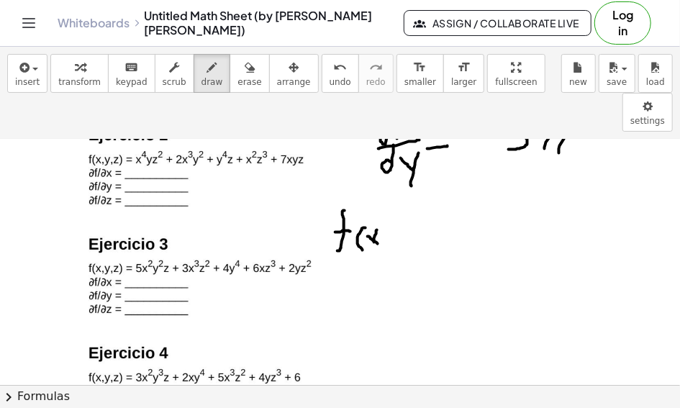
drag, startPoint x: 386, startPoint y: 202, endPoint x: 385, endPoint y: 211, distance: 8.8
drag, startPoint x: 393, startPoint y: 193, endPoint x: 408, endPoint y: 193, distance: 14.4
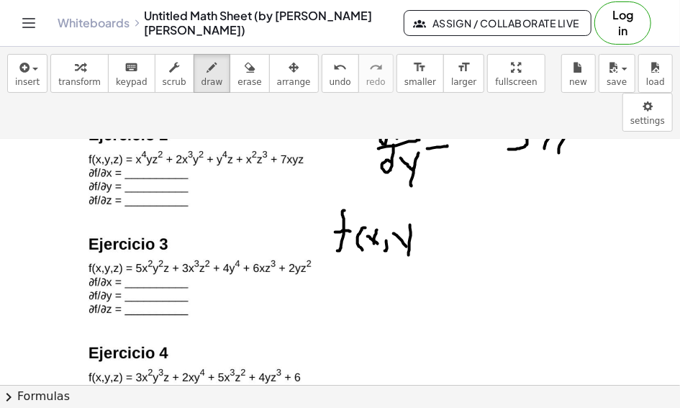
drag, startPoint x: 410, startPoint y: 188, endPoint x: 409, endPoint y: 215, distance: 27.4
drag, startPoint x: 409, startPoint y: 175, endPoint x: 416, endPoint y: 209, distance: 34.6
drag, startPoint x: 428, startPoint y: 192, endPoint x: 438, endPoint y: 191, distance: 10.2
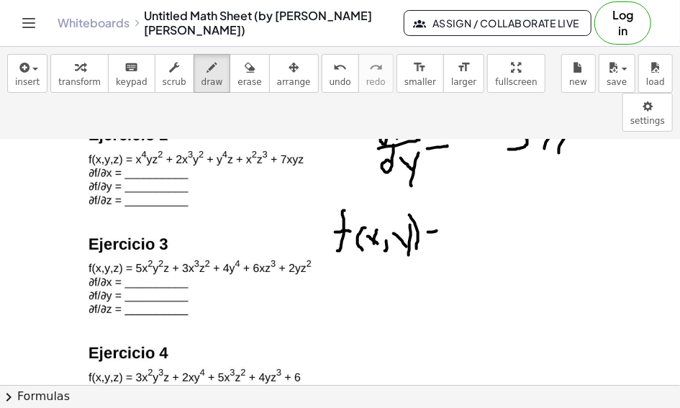
drag, startPoint x: 424, startPoint y: 206, endPoint x: 448, endPoint y: 192, distance: 28.0
drag, startPoint x: 454, startPoint y: 177, endPoint x: 453, endPoint y: 204, distance: 26.6
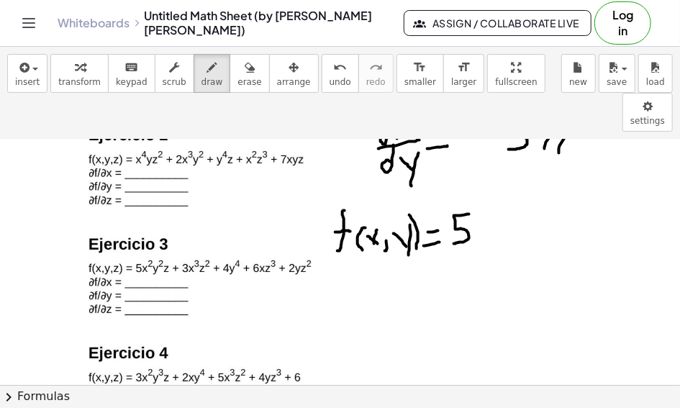
drag, startPoint x: 473, startPoint y: 189, endPoint x: 486, endPoint y: 200, distance: 16.9
drag, startPoint x: 486, startPoint y: 185, endPoint x: 476, endPoint y: 204, distance: 20.9
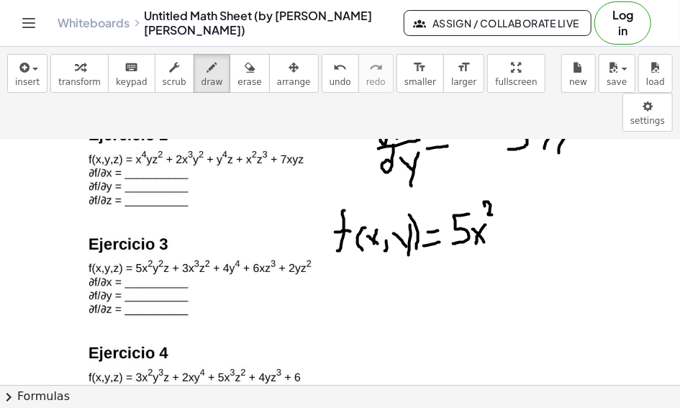
drag, startPoint x: 485, startPoint y: 165, endPoint x: 492, endPoint y: 174, distance: 11.8
drag, startPoint x: 496, startPoint y: 195, endPoint x: 507, endPoint y: 196, distance: 10.8
drag, startPoint x: 520, startPoint y: 173, endPoint x: 529, endPoint y: 201, distance: 29.3
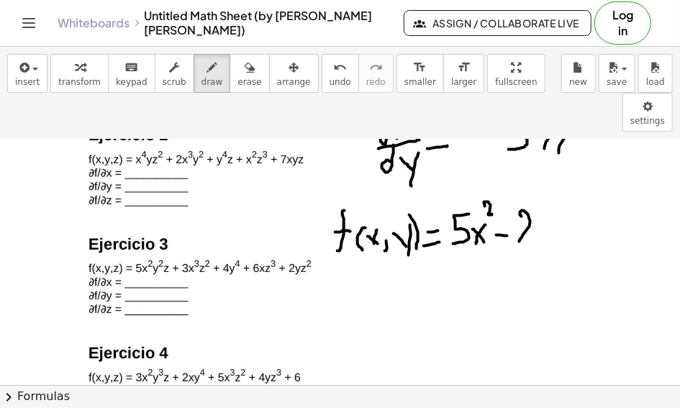
drag, startPoint x: 537, startPoint y: 193, endPoint x: 550, endPoint y: 191, distance: 13.1
drag, startPoint x: 549, startPoint y: 192, endPoint x: 544, endPoint y: 220, distance: 28.4
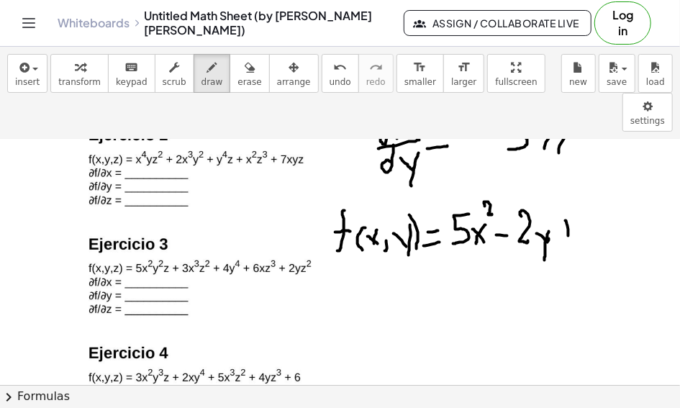
drag, startPoint x: 567, startPoint y: 183, endPoint x: 562, endPoint y: 192, distance: 10.0
drag, startPoint x: 565, startPoint y: 188, endPoint x: 576, endPoint y: 188, distance: 10.8
drag, startPoint x: 598, startPoint y: 163, endPoint x: 593, endPoint y: 185, distance: 22.3
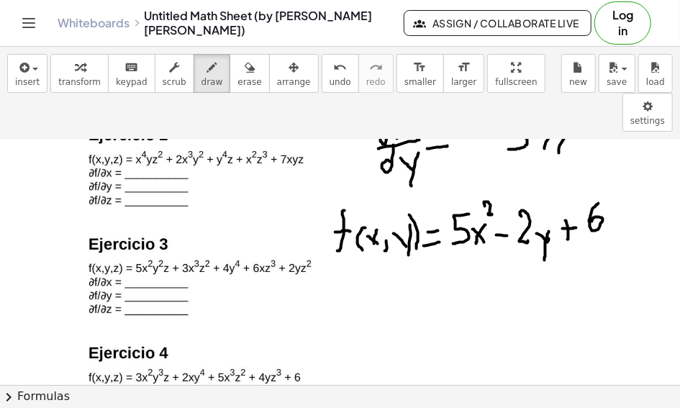
drag, startPoint x: 606, startPoint y: 179, endPoint x: 618, endPoint y: 178, distance: 11.5
drag, startPoint x: 616, startPoint y: 180, endPoint x: 603, endPoint y: 194, distance: 19.4
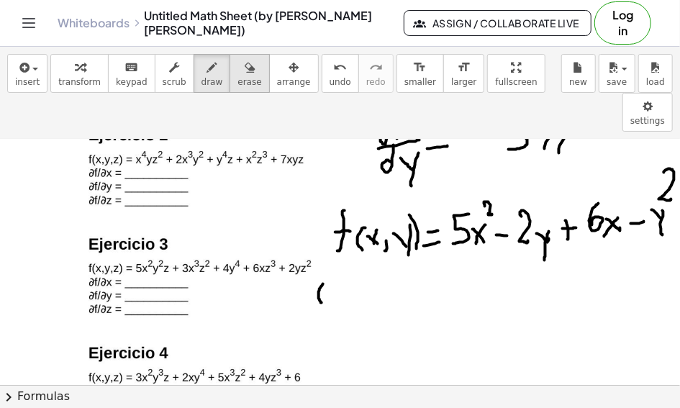
click at [245, 68] on icon "button" at bounding box center [250, 67] width 10 height 17
click at [201, 72] on div "button" at bounding box center [212, 66] width 22 height 17
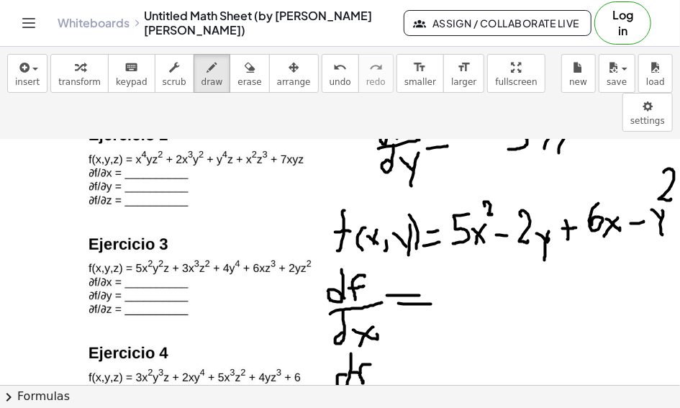
click at [378, 382] on div "×" at bounding box center [340, 262] width 680 height 245
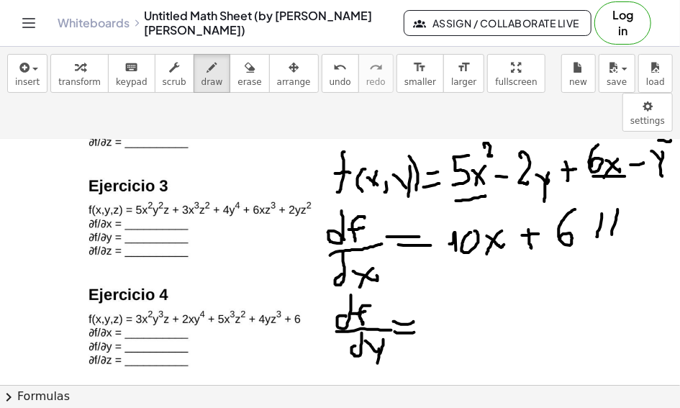
scroll to position [1463, 0]
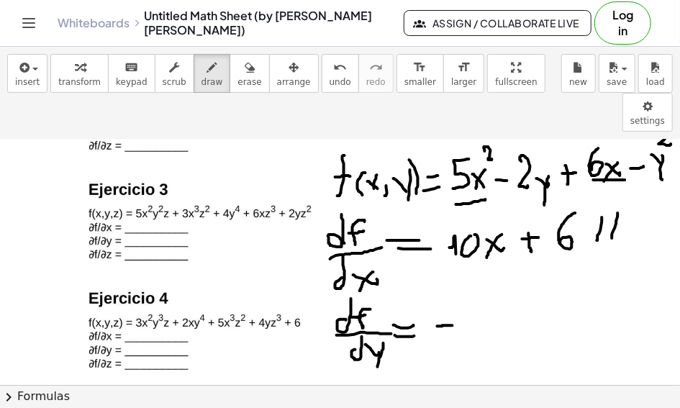
drag, startPoint x: 437, startPoint y: 287, endPoint x: 456, endPoint y: 286, distance: 18.7
drag, startPoint x: 467, startPoint y: 273, endPoint x: 484, endPoint y: 293, distance: 26.5
drag, startPoint x: 498, startPoint y: 285, endPoint x: 511, endPoint y: 280, distance: 14.6
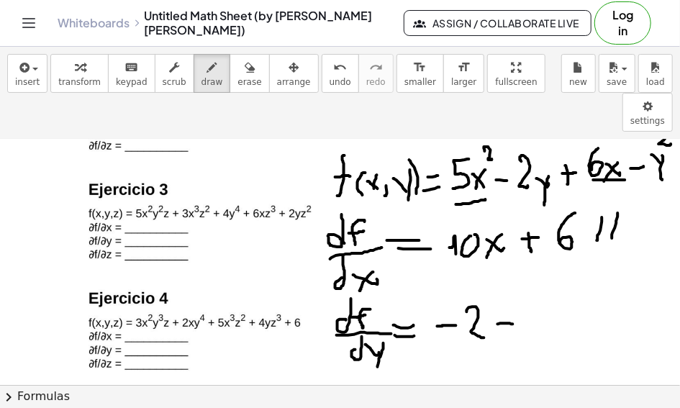
drag, startPoint x: 525, startPoint y: 273, endPoint x: 534, endPoint y: 291, distance: 19.6
drag, startPoint x: 540, startPoint y: 274, endPoint x: 555, endPoint y: 270, distance: 15.0
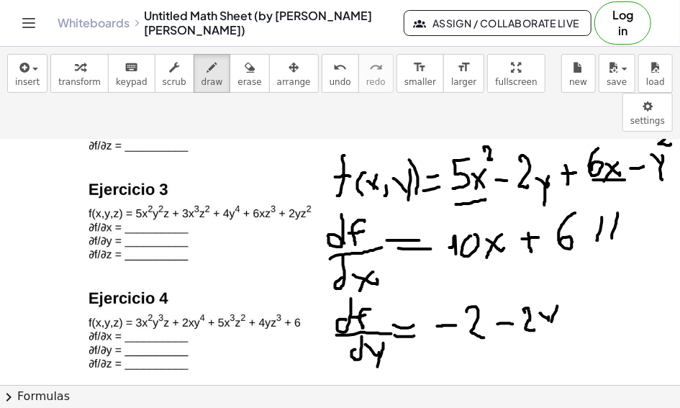
drag, startPoint x: 557, startPoint y: 271, endPoint x: 545, endPoint y: 314, distance: 44.0
drag, startPoint x: 579, startPoint y: 262, endPoint x: 576, endPoint y: 284, distance: 22.5
drag, startPoint x: 589, startPoint y: 261, endPoint x: 585, endPoint y: 286, distance: 25.5
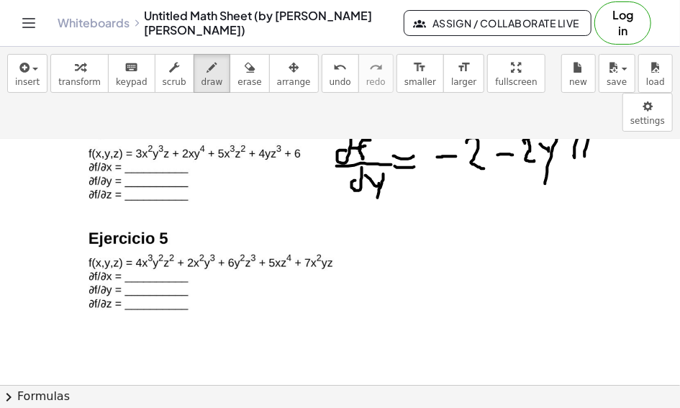
scroll to position [1720, 0]
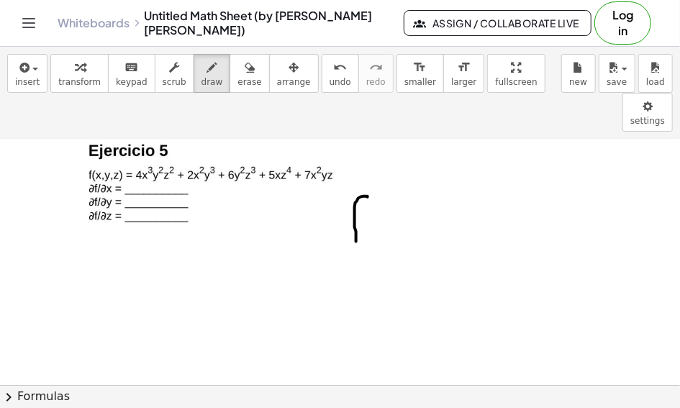
drag, startPoint x: 365, startPoint y: 157, endPoint x: 355, endPoint y: 202, distance: 46.6
drag, startPoint x: 342, startPoint y: 179, endPoint x: 371, endPoint y: 179, distance: 29.5
drag, startPoint x: 378, startPoint y: 189, endPoint x: 381, endPoint y: 201, distance: 12.7
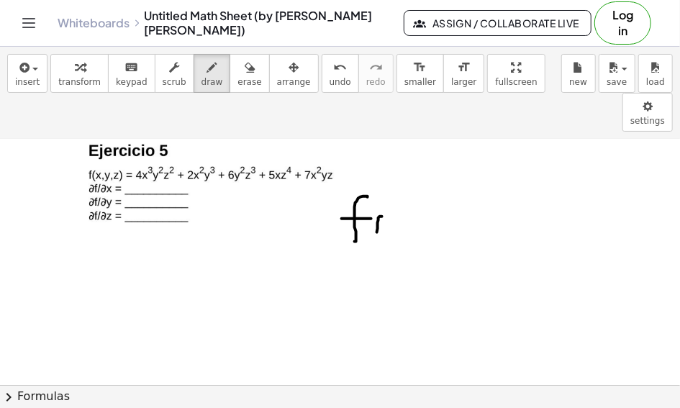
drag, startPoint x: 387, startPoint y: 183, endPoint x: 402, endPoint y: 184, distance: 15.1
drag, startPoint x: 402, startPoint y: 182, endPoint x: 404, endPoint y: 192, distance: 10.2
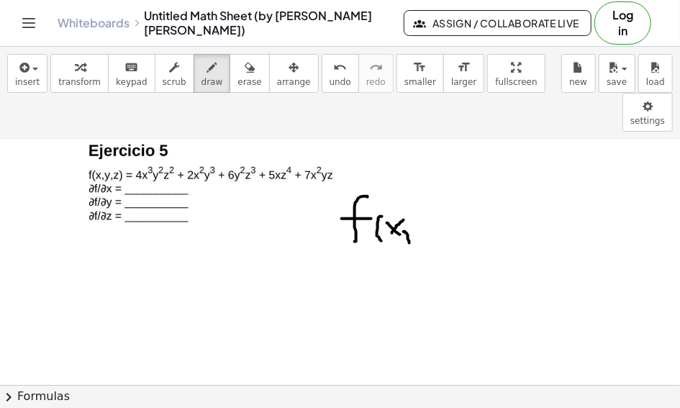
drag, startPoint x: 404, startPoint y: 192, endPoint x: 411, endPoint y: 201, distance: 11.8
drag, startPoint x: 415, startPoint y: 182, endPoint x: 422, endPoint y: 191, distance: 11.2
drag, startPoint x: 429, startPoint y: 180, endPoint x: 425, endPoint y: 204, distance: 24.8
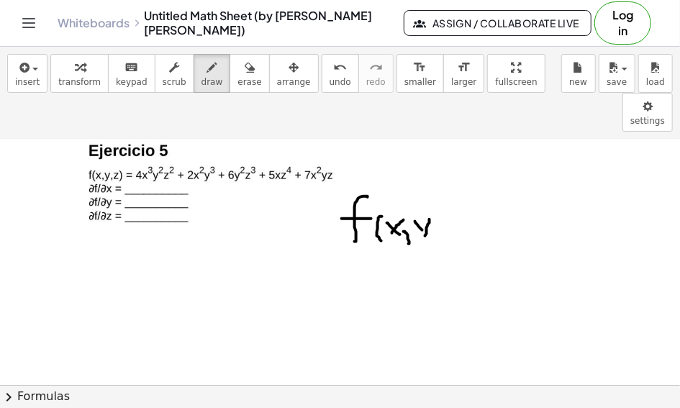
drag, startPoint x: 434, startPoint y: 168, endPoint x: 442, endPoint y: 199, distance: 32.5
drag, startPoint x: 454, startPoint y: 186, endPoint x: 465, endPoint y: 186, distance: 10.8
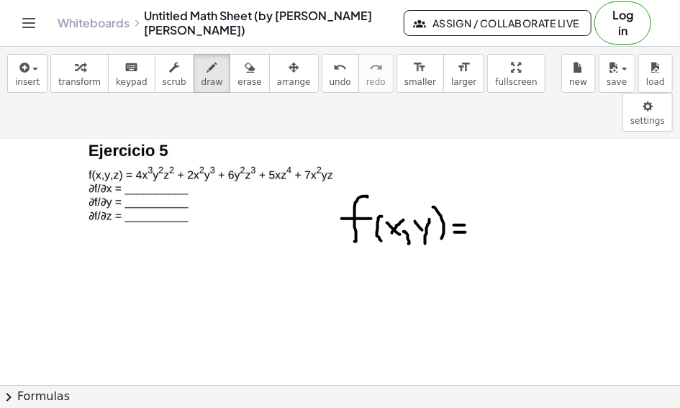
drag, startPoint x: 455, startPoint y: 193, endPoint x: 471, endPoint y: 197, distance: 17.1
drag, startPoint x: 487, startPoint y: 169, endPoint x: 523, endPoint y: 187, distance: 40.2
drag, startPoint x: 523, startPoint y: 168, endPoint x: 537, endPoint y: 180, distance: 18.9
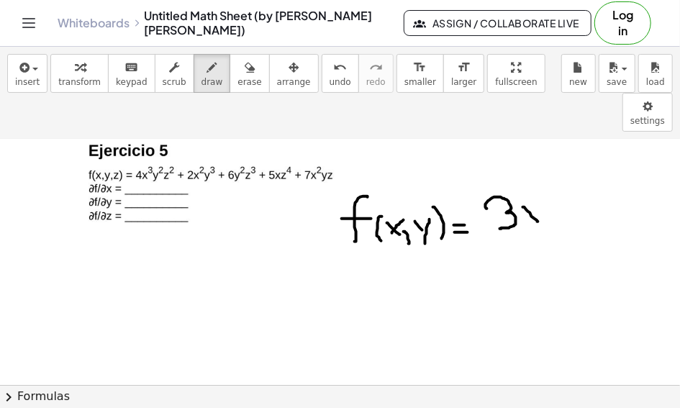
drag, startPoint x: 529, startPoint y: 177, endPoint x: 525, endPoint y: 184, distance: 8.4
drag, startPoint x: 543, startPoint y: 142, endPoint x: 555, endPoint y: 160, distance: 22.0
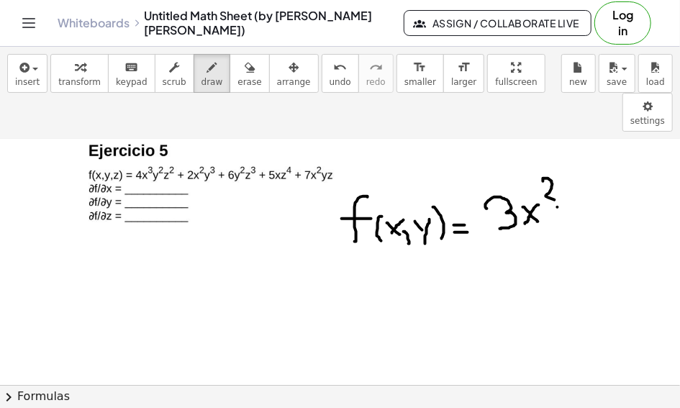
drag, startPoint x: 557, startPoint y: 168, endPoint x: 568, endPoint y: 170, distance: 10.3
drag, startPoint x: 572, startPoint y: 161, endPoint x: 579, endPoint y: 160, distance: 7.2
drag, startPoint x: 575, startPoint y: 128, endPoint x: 579, endPoint y: 152, distance: 24.1
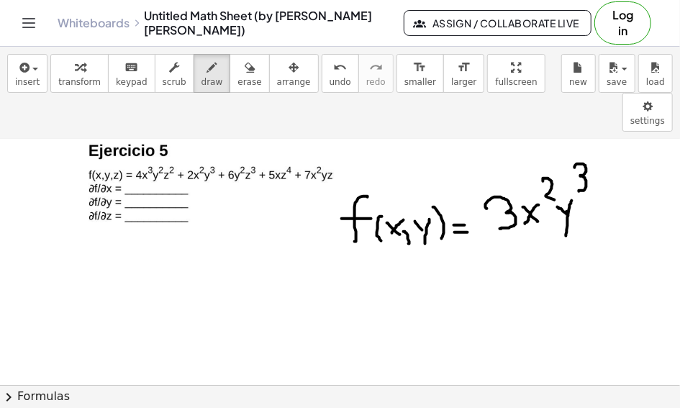
drag, startPoint x: 322, startPoint y: 248, endPoint x: 328, endPoint y: 235, distance: 14.5
drag, startPoint x: 344, startPoint y: 234, endPoint x: 338, endPoint y: 260, distance: 26.5
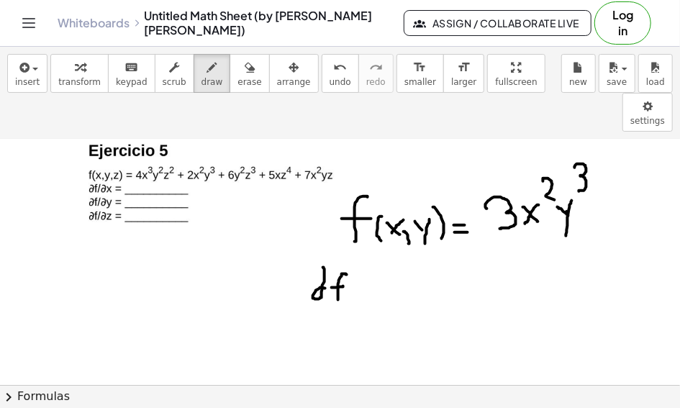
drag, startPoint x: 332, startPoint y: 248, endPoint x: 343, endPoint y: 247, distance: 11.6
drag, startPoint x: 293, startPoint y: 266, endPoint x: 370, endPoint y: 269, distance: 77.7
drag, startPoint x: 319, startPoint y: 290, endPoint x: 328, endPoint y: 268, distance: 23.2
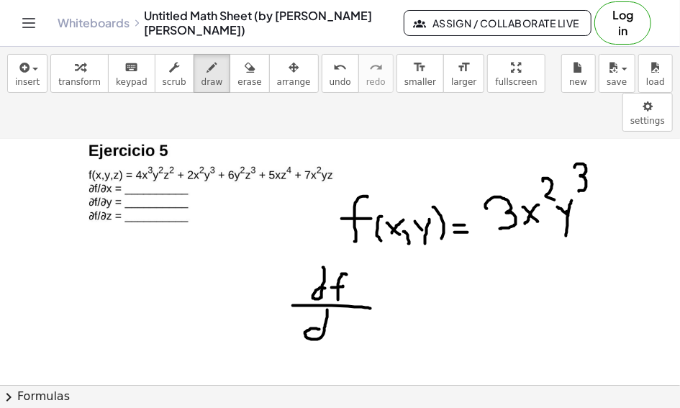
drag, startPoint x: 337, startPoint y: 281, endPoint x: 352, endPoint y: 297, distance: 22.4
drag, startPoint x: 353, startPoint y: 284, endPoint x: 337, endPoint y: 298, distance: 21.4
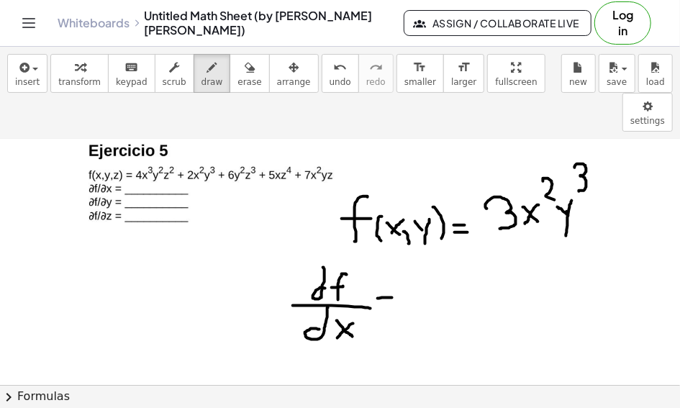
drag, startPoint x: 376, startPoint y: 274, endPoint x: 396, endPoint y: 273, distance: 20.2
drag, startPoint x: 311, startPoint y: 331, endPoint x: 317, endPoint y: 314, distance: 18.2
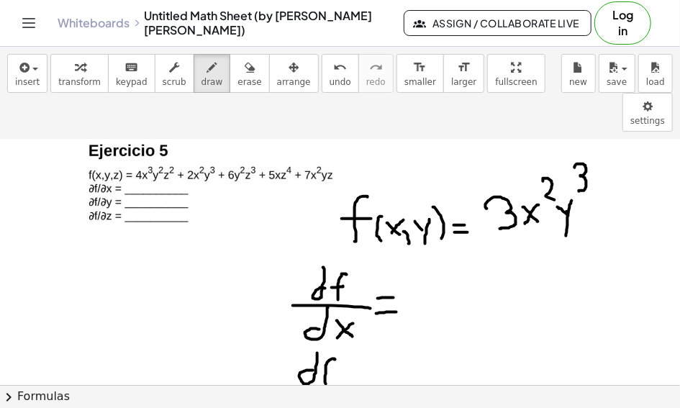
drag, startPoint x: 334, startPoint y: 320, endPoint x: 325, endPoint y: 343, distance: 24.8
drag, startPoint x: 324, startPoint y: 330, endPoint x: 334, endPoint y: 332, distance: 9.5
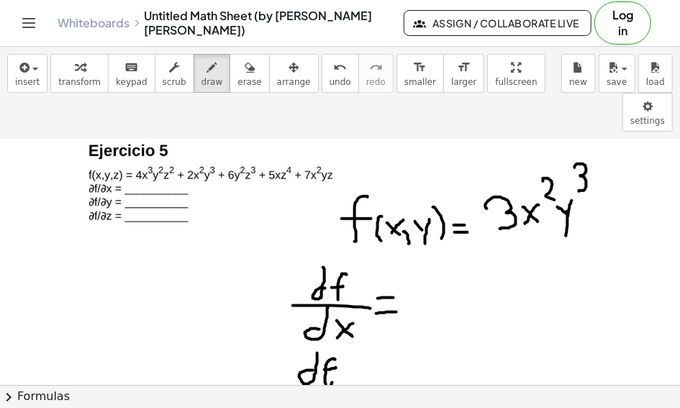
click at [346, 383] on div "×" at bounding box center [340, 262] width 680 height 245
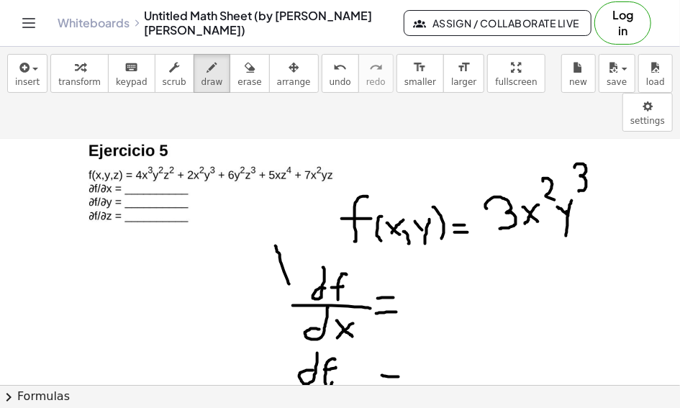
drag, startPoint x: 288, startPoint y: 241, endPoint x: 275, endPoint y: 206, distance: 36.6
drag, startPoint x: 522, startPoint y: 193, endPoint x: 553, endPoint y: 191, distance: 31.1
drag, startPoint x: 416, startPoint y: 242, endPoint x: 421, endPoint y: 267, distance: 25.5
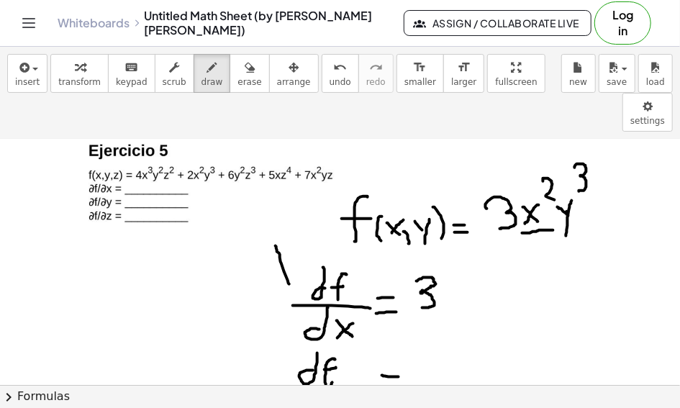
drag, startPoint x: 445, startPoint y: 251, endPoint x: 455, endPoint y: 262, distance: 14.8
drag, startPoint x: 460, startPoint y: 253, endPoint x: 456, endPoint y: 280, distance: 26.9
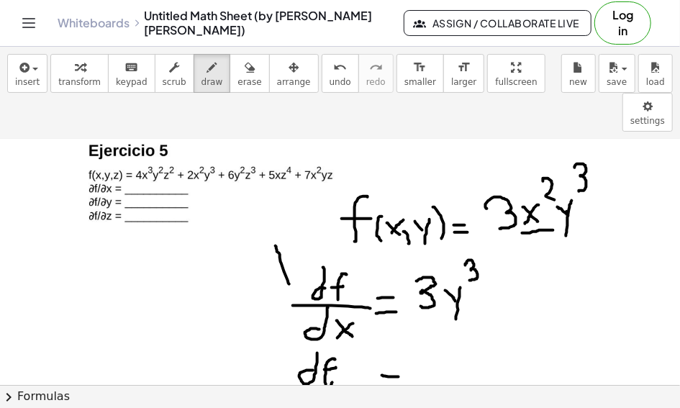
drag, startPoint x: 465, startPoint y: 226, endPoint x: 468, endPoint y: 241, distance: 15.4
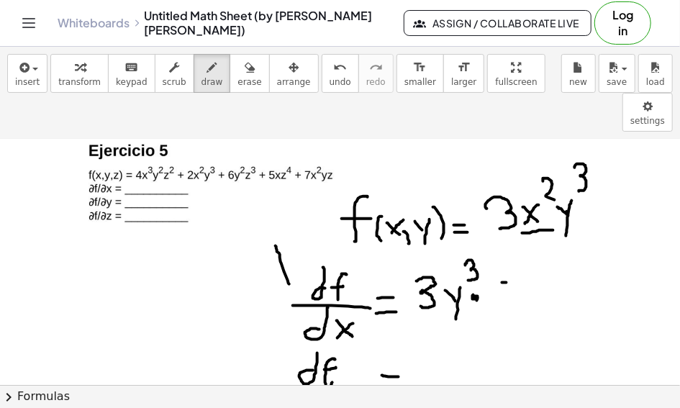
drag, startPoint x: 491, startPoint y: 241, endPoint x: 501, endPoint y: 265, distance: 26.4
drag, startPoint x: 514, startPoint y: 252, endPoint x: 527, endPoint y: 263, distance: 15.8
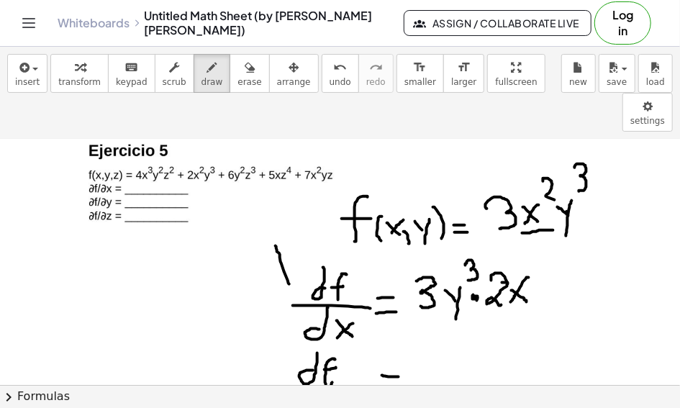
drag, startPoint x: 529, startPoint y: 238, endPoint x: 511, endPoint y: 263, distance: 30.4
drag, startPoint x: 546, startPoint y: 254, endPoint x: 556, endPoint y: 253, distance: 10.1
drag, startPoint x: 538, startPoint y: 263, endPoint x: 565, endPoint y: 254, distance: 28.0
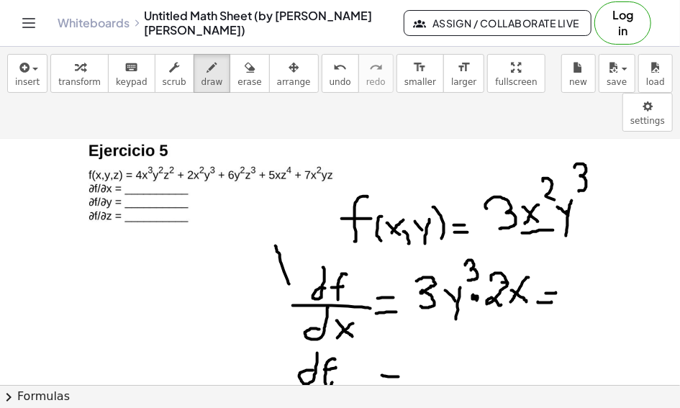
drag, startPoint x: 580, startPoint y: 231, endPoint x: 576, endPoint y: 247, distance: 16.2
drag, startPoint x: 602, startPoint y: 239, endPoint x: 613, endPoint y: 240, distance: 10.8
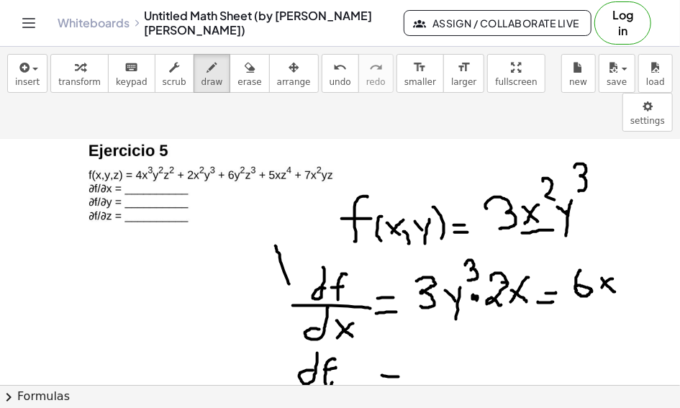
drag, startPoint x: 612, startPoint y: 240, endPoint x: 598, endPoint y: 251, distance: 17.9
drag, startPoint x: 623, startPoint y: 235, endPoint x: 629, endPoint y: 244, distance: 10.4
drag, startPoint x: 632, startPoint y: 234, endPoint x: 629, endPoint y: 243, distance: 9.1
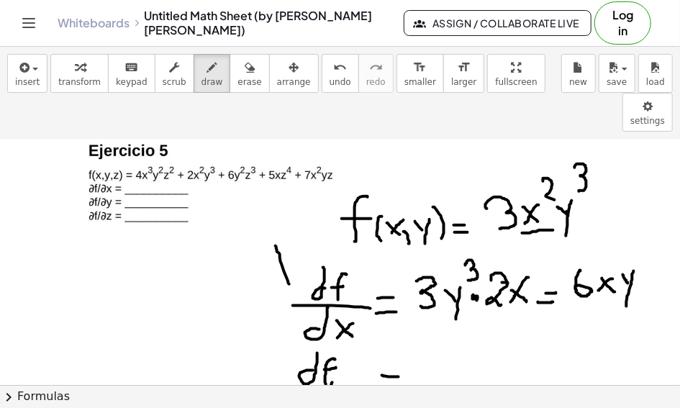
drag, startPoint x: 632, startPoint y: 204, endPoint x: 637, endPoint y: 224, distance: 19.9
drag, startPoint x: 428, startPoint y: 322, endPoint x: 441, endPoint y: 347, distance: 29.0
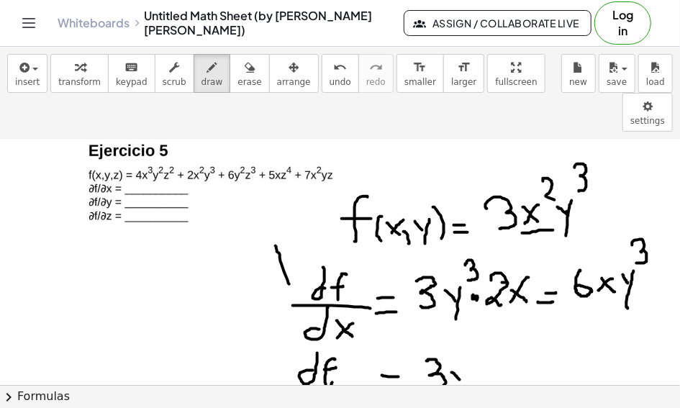
drag, startPoint x: 452, startPoint y: 333, endPoint x: 465, endPoint y: 343, distance: 15.8
drag, startPoint x: 463, startPoint y: 331, endPoint x: 455, endPoint y: 347, distance: 18.7
drag, startPoint x: 461, startPoint y: 306, endPoint x: 476, endPoint y: 314, distance: 17.1
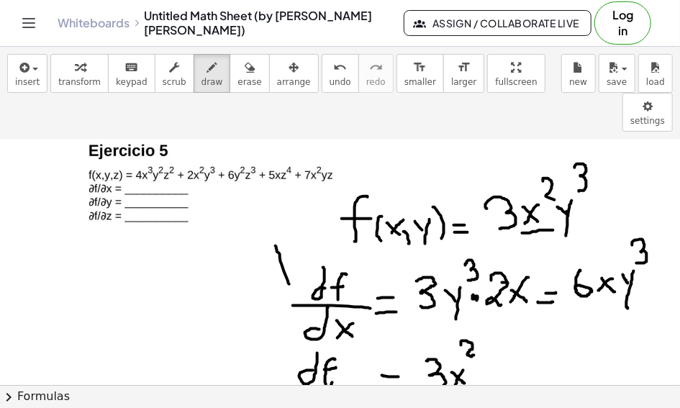
drag, startPoint x: 500, startPoint y: 322, endPoint x: 504, endPoint y: 341, distance: 19.2
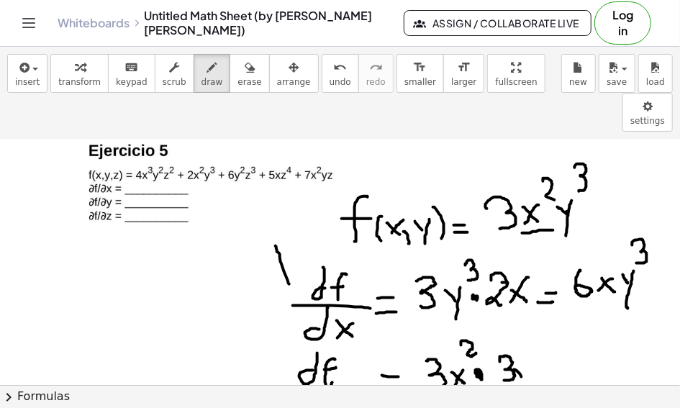
drag, startPoint x: 514, startPoint y: 330, endPoint x: 530, endPoint y: 329, distance: 15.8
drag, startPoint x: 532, startPoint y: 326, endPoint x: 521, endPoint y: 359, distance: 34.8
drag, startPoint x: 533, startPoint y: 309, endPoint x: 543, endPoint y: 313, distance: 10.7
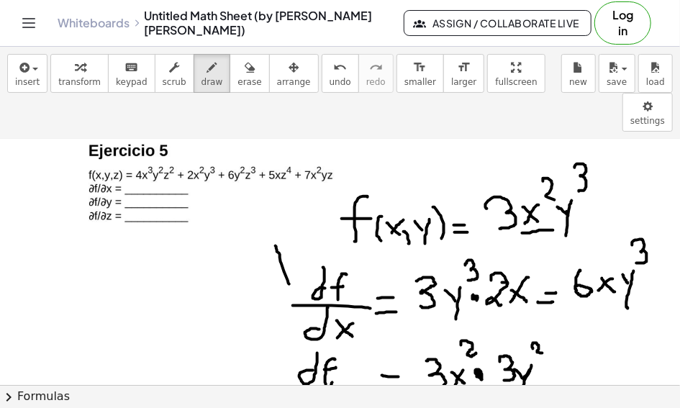
drag, startPoint x: 550, startPoint y: 330, endPoint x: 559, endPoint y: 332, distance: 9.5
drag, startPoint x: 550, startPoint y: 334, endPoint x: 561, endPoint y: 339, distance: 12.3
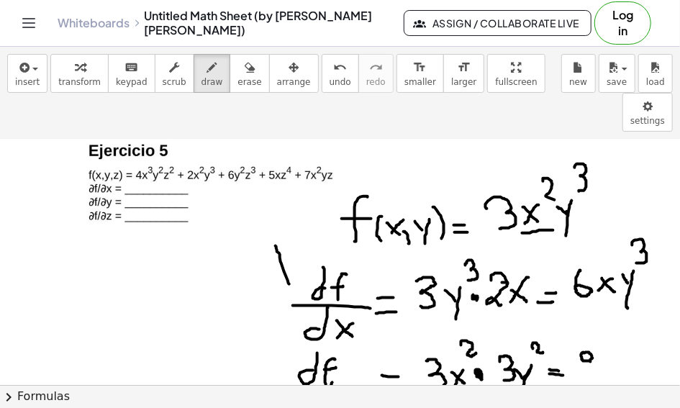
drag, startPoint x: 592, startPoint y: 314, endPoint x: 593, endPoint y: 345, distance: 30.2
drag, startPoint x: 601, startPoint y: 320, endPoint x: 614, endPoint y: 332, distance: 17.3
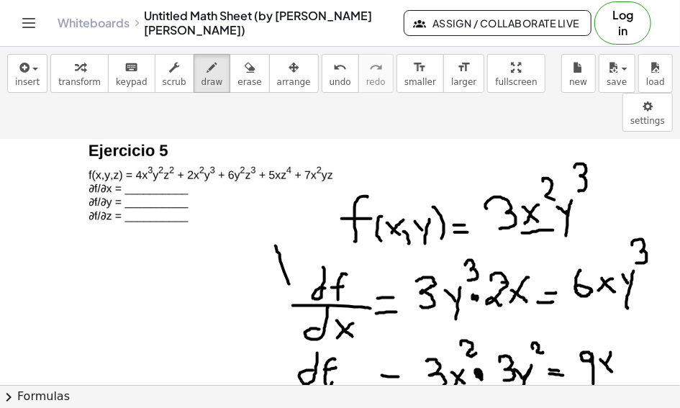
drag, startPoint x: 611, startPoint y: 316, endPoint x: 603, endPoint y: 331, distance: 16.1
drag, startPoint x: 609, startPoint y: 282, endPoint x: 626, endPoint y: 294, distance: 21.2
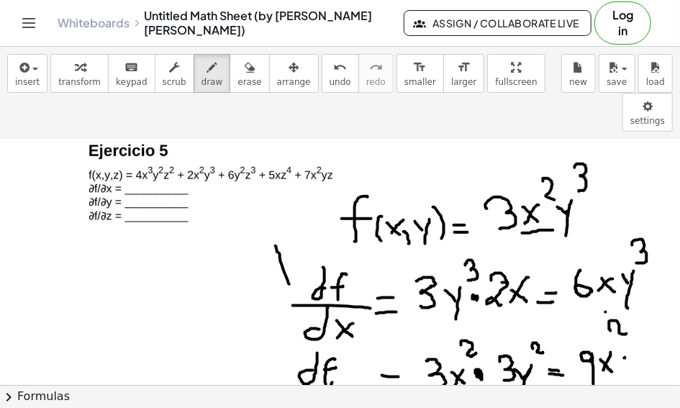
drag, startPoint x: 624, startPoint y: 319, endPoint x: 634, endPoint y: 320, distance: 10.2
drag, startPoint x: 638, startPoint y: 316, endPoint x: 628, endPoint y: 345, distance: 31.2
drag, startPoint x: 646, startPoint y: 280, endPoint x: 659, endPoint y: 304, distance: 27.0
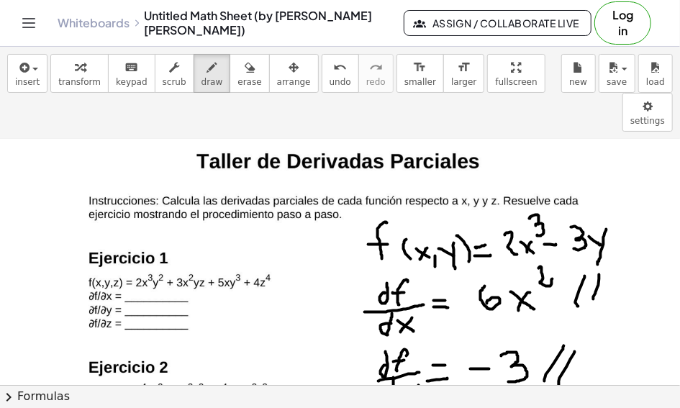
scroll to position [1205, 0]
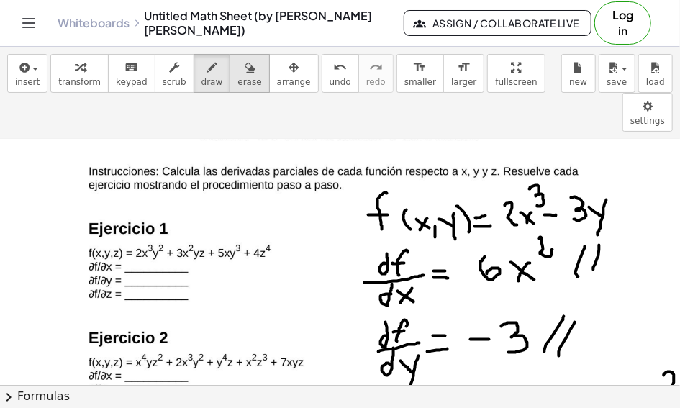
click at [245, 62] on icon "button" at bounding box center [250, 67] width 10 height 17
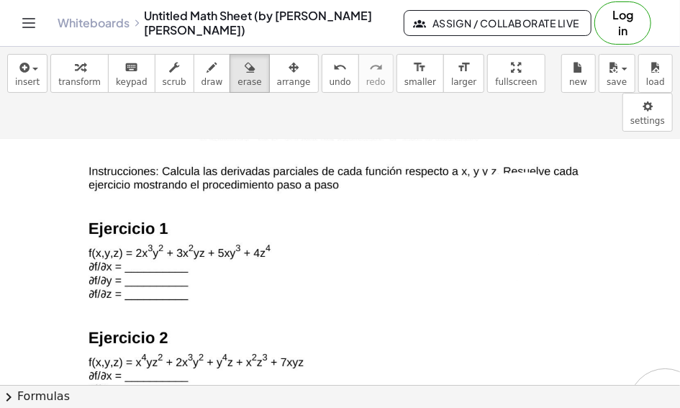
drag, startPoint x: 497, startPoint y: 209, endPoint x: 386, endPoint y: 251, distance: 118.4
click at [648, 365] on div at bounding box center [340, 75] width 680 height 2282
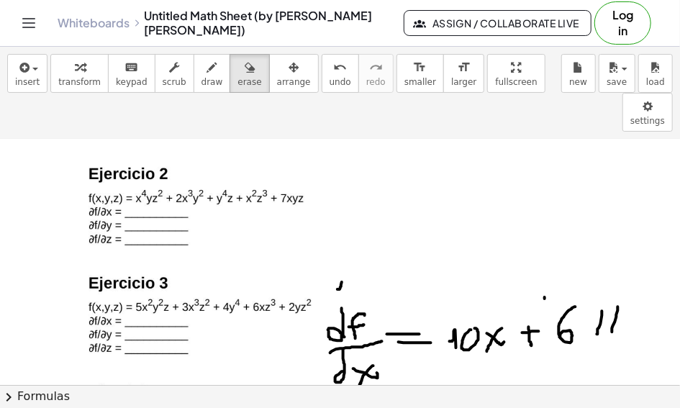
scroll to position [1390, 0]
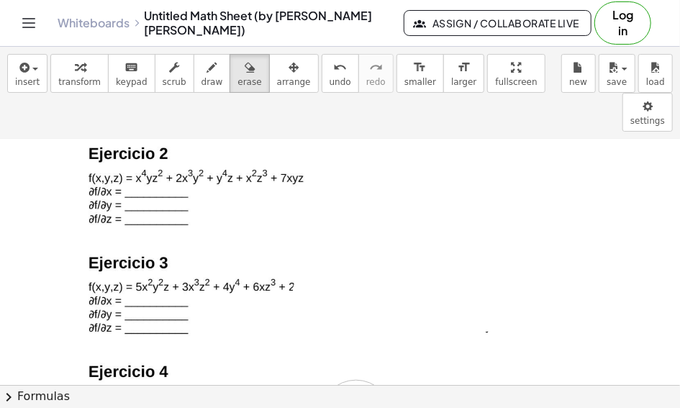
drag, startPoint x: 600, startPoint y: 319, endPoint x: 399, endPoint y: 334, distance: 201.3
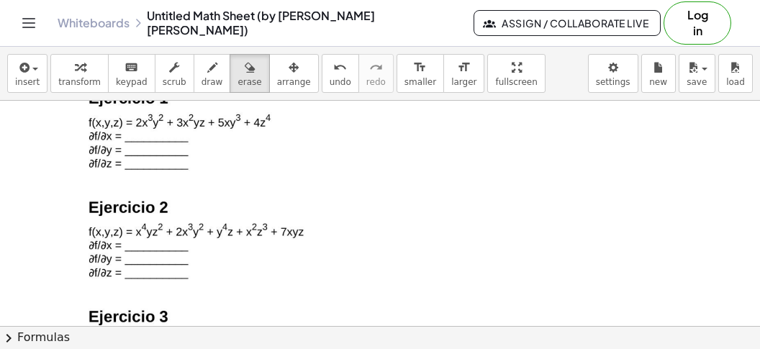
scroll to position [1254, 0]
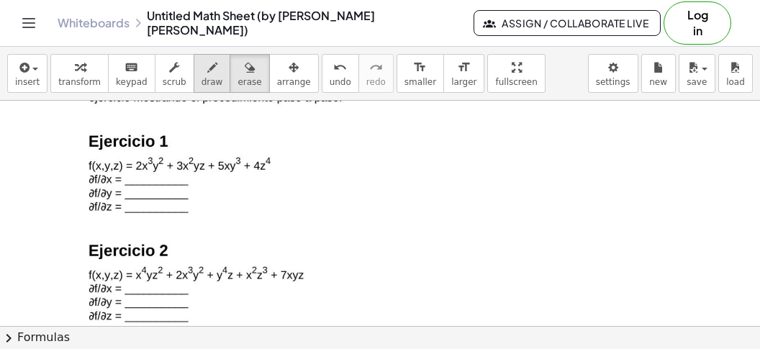
click at [201, 68] on div "button" at bounding box center [212, 66] width 22 height 17
drag, startPoint x: 340, startPoint y: 131, endPoint x: 340, endPoint y: 122, distance: 9.4
drag, startPoint x: 354, startPoint y: 123, endPoint x: 353, endPoint y: 137, distance: 13.7
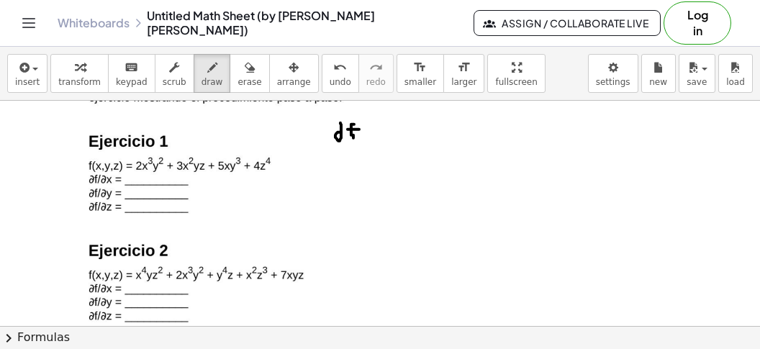
drag, startPoint x: 347, startPoint y: 128, endPoint x: 360, endPoint y: 128, distance: 12.2
drag, startPoint x: 334, startPoint y: 147, endPoint x: 368, endPoint y: 144, distance: 34.6
drag, startPoint x: 345, startPoint y: 161, endPoint x: 350, endPoint y: 148, distance: 14.2
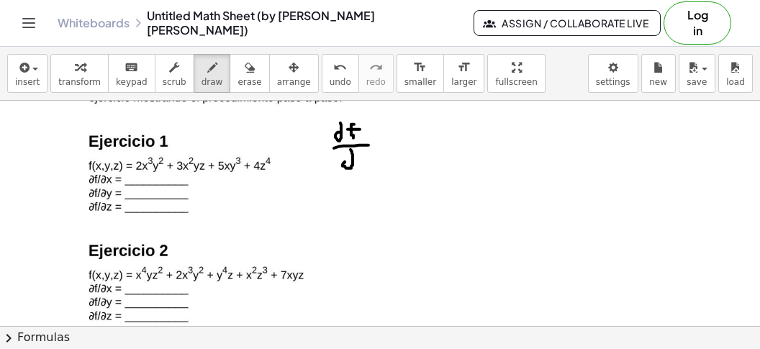
drag, startPoint x: 359, startPoint y: 153, endPoint x: 369, endPoint y: 163, distance: 14.2
drag, startPoint x: 365, startPoint y: 160, endPoint x: 362, endPoint y: 167, distance: 8.0
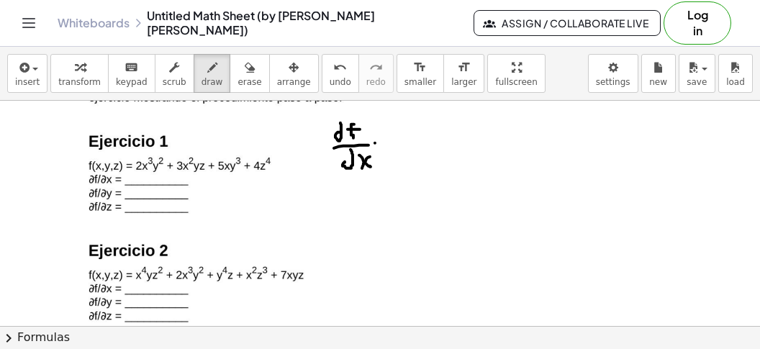
drag, startPoint x: 375, startPoint y: 142, endPoint x: 386, endPoint y: 141, distance: 11.5
drag, startPoint x: 411, startPoint y: 127, endPoint x: 408, endPoint y: 140, distance: 12.7
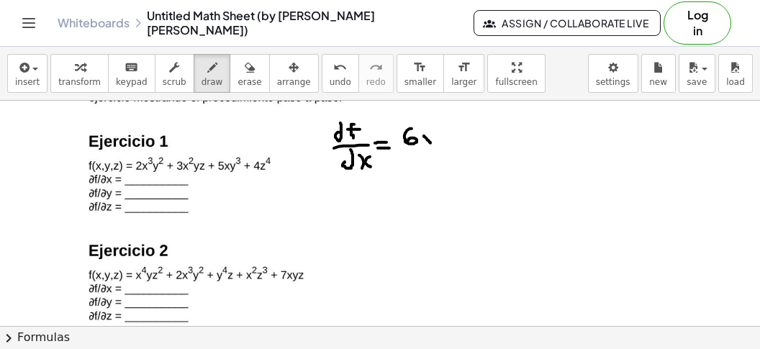
drag, startPoint x: 424, startPoint y: 134, endPoint x: 432, endPoint y: 142, distance: 11.7
drag, startPoint x: 431, startPoint y: 135, endPoint x: 423, endPoint y: 142, distance: 10.7
drag, startPoint x: 438, startPoint y: 112, endPoint x: 443, endPoint y: 123, distance: 11.9
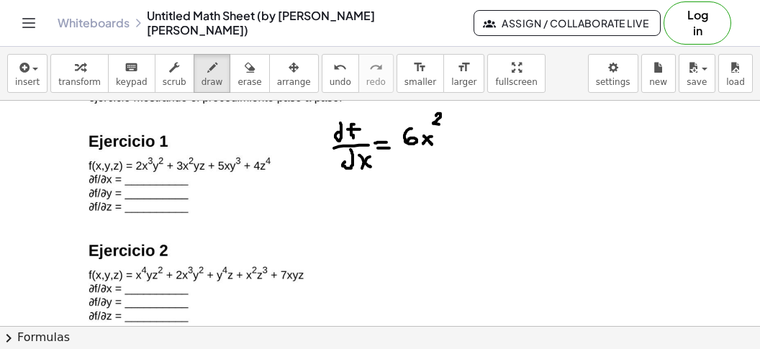
drag, startPoint x: 444, startPoint y: 133, endPoint x: 454, endPoint y: 135, distance: 10.3
drag, startPoint x: 454, startPoint y: 135, endPoint x: 446, endPoint y: 152, distance: 19.0
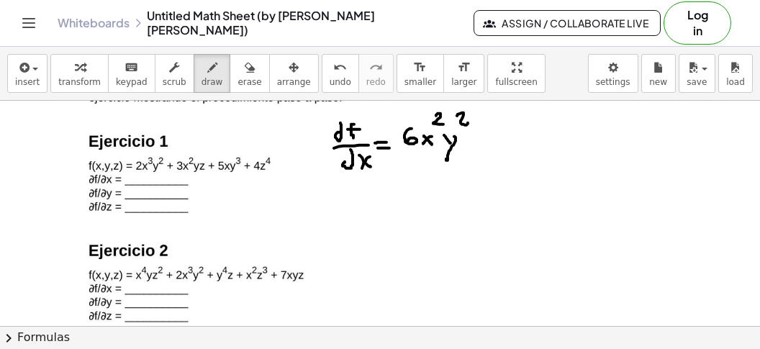
drag, startPoint x: 462, startPoint y: 111, endPoint x: 468, endPoint y: 121, distance: 10.6
drag, startPoint x: 475, startPoint y: 130, endPoint x: 476, endPoint y: 142, distance: 11.5
drag, startPoint x: 473, startPoint y: 134, endPoint x: 480, endPoint y: 133, distance: 7.9
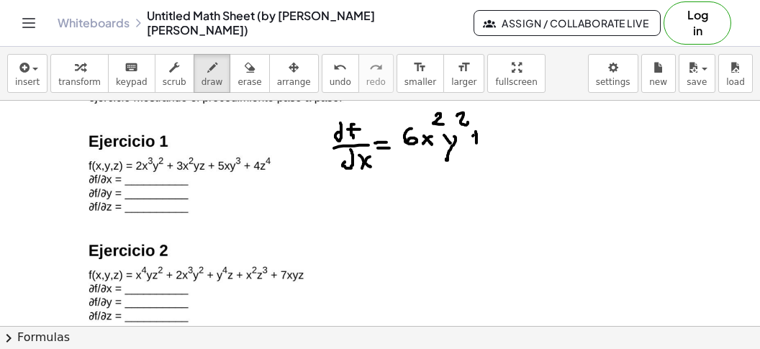
drag, startPoint x: 505, startPoint y: 123, endPoint x: 499, endPoint y: 133, distance: 11.6
drag, startPoint x: 511, startPoint y: 126, endPoint x: 520, endPoint y: 133, distance: 11.2
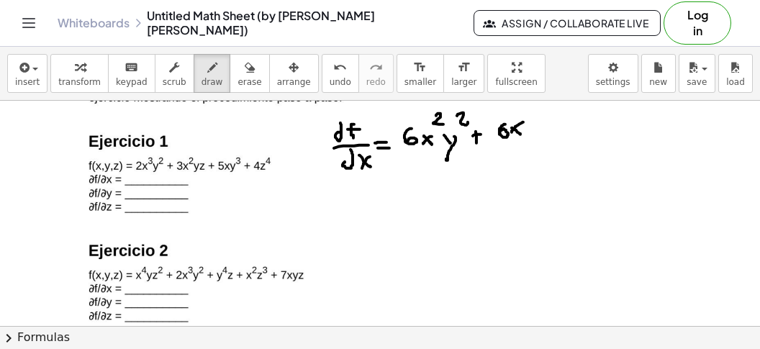
drag, startPoint x: 522, startPoint y: 121, endPoint x: 511, endPoint y: 131, distance: 14.8
drag, startPoint x: 528, startPoint y: 124, endPoint x: 537, endPoint y: 130, distance: 10.8
drag, startPoint x: 540, startPoint y: 123, endPoint x: 535, endPoint y: 147, distance: 24.3
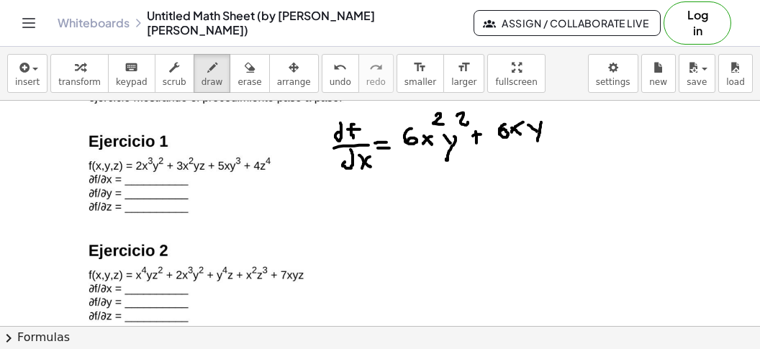
drag, startPoint x: 552, startPoint y: 117, endPoint x: 562, endPoint y: 134, distance: 19.8
drag, startPoint x: 552, startPoint y: 124, endPoint x: 567, endPoint y: 123, distance: 14.4
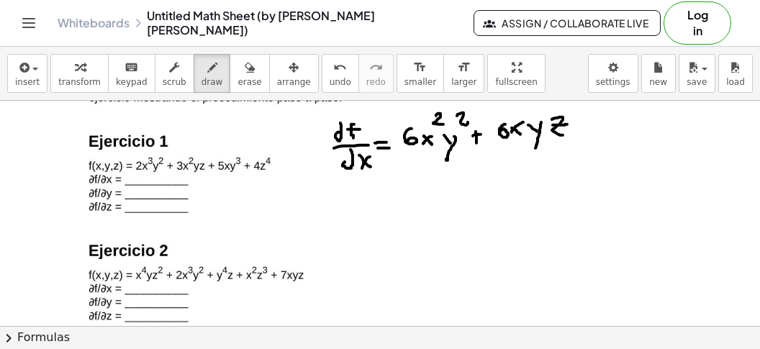
drag, startPoint x: 580, startPoint y: 122, endPoint x: 580, endPoint y: 137, distance: 15.1
drag, startPoint x: 572, startPoint y: 129, endPoint x: 587, endPoint y: 128, distance: 15.1
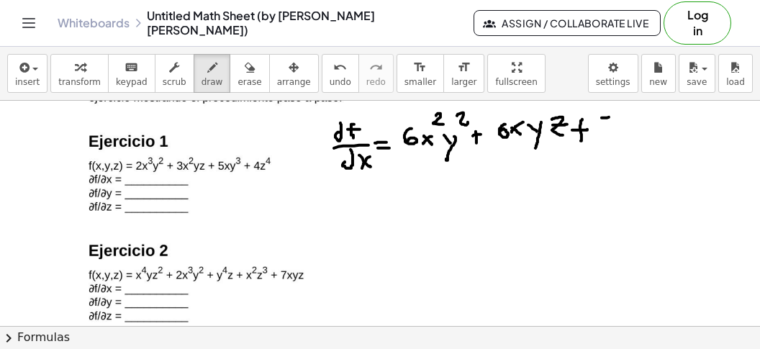
drag, startPoint x: 601, startPoint y: 117, endPoint x: 616, endPoint y: 114, distance: 14.7
drag, startPoint x: 605, startPoint y: 117, endPoint x: 603, endPoint y: 137, distance: 19.5
drag, startPoint x: 620, startPoint y: 125, endPoint x: 631, endPoint y: 129, distance: 11.4
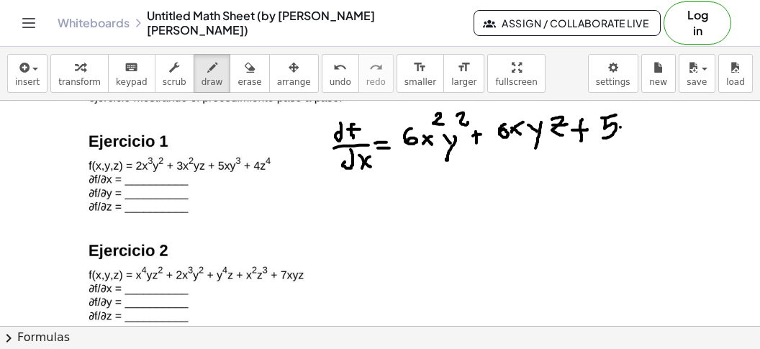
drag, startPoint x: 627, startPoint y: 136, endPoint x: 626, endPoint y: 148, distance: 12.3
drag, startPoint x: 634, startPoint y: 103, endPoint x: 632, endPoint y: 119, distance: 16.7
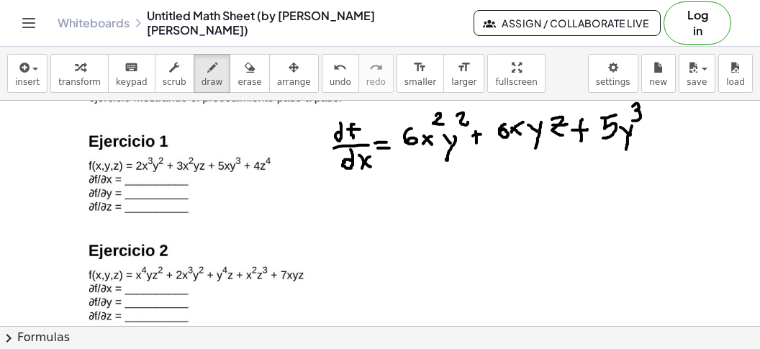
drag, startPoint x: 351, startPoint y: 159, endPoint x: 343, endPoint y: 161, distance: 8.2
drag, startPoint x: 347, startPoint y: 191, endPoint x: 352, endPoint y: 181, distance: 11.6
drag, startPoint x: 366, startPoint y: 184, endPoint x: 362, endPoint y: 201, distance: 17.8
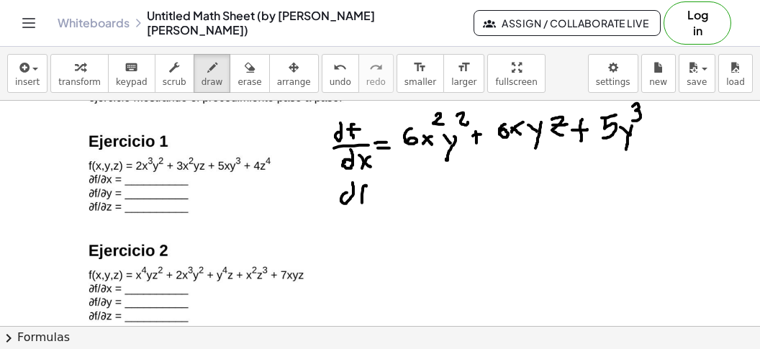
drag, startPoint x: 360, startPoint y: 190, endPoint x: 368, endPoint y: 188, distance: 7.3
drag, startPoint x: 342, startPoint y: 205, endPoint x: 377, endPoint y: 207, distance: 35.3
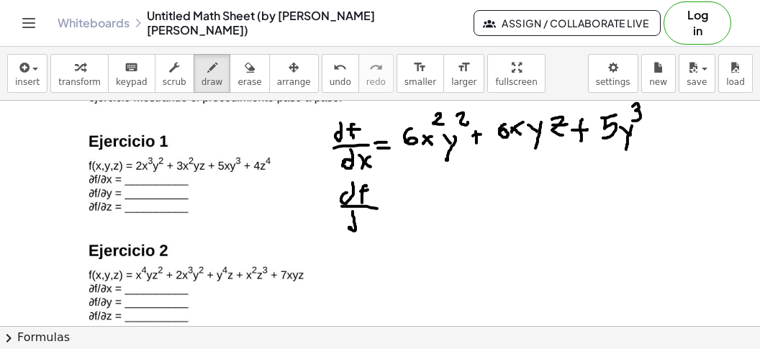
drag, startPoint x: 351, startPoint y: 227, endPoint x: 352, endPoint y: 209, distance: 17.3
drag, startPoint x: 369, startPoint y: 218, endPoint x: 365, endPoint y: 242, distance: 24.0
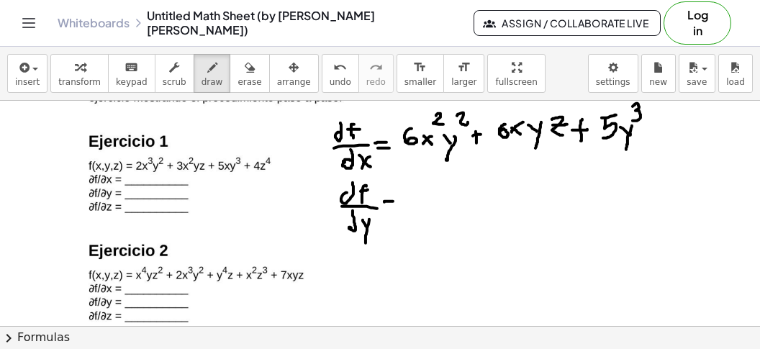
drag, startPoint x: 382, startPoint y: 211, endPoint x: 397, endPoint y: 211, distance: 15.1
drag, startPoint x: 411, startPoint y: 193, endPoint x: 422, endPoint y: 209, distance: 19.0
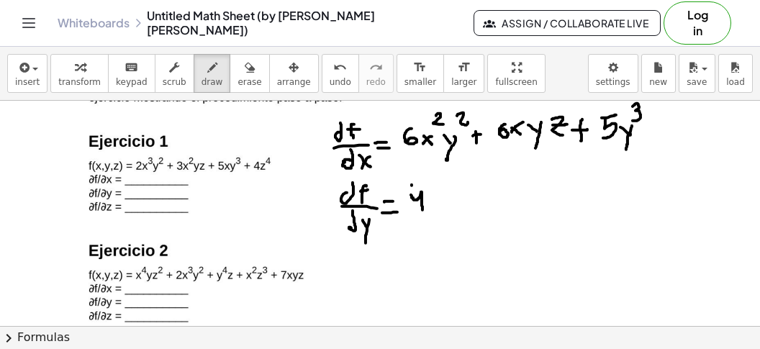
drag, startPoint x: 411, startPoint y: 183, endPoint x: 409, endPoint y: 194, distance: 11.0
drag, startPoint x: 436, startPoint y: 199, endPoint x: 444, endPoint y: 208, distance: 12.2
drag, startPoint x: 447, startPoint y: 195, endPoint x: 433, endPoint y: 206, distance: 18.4
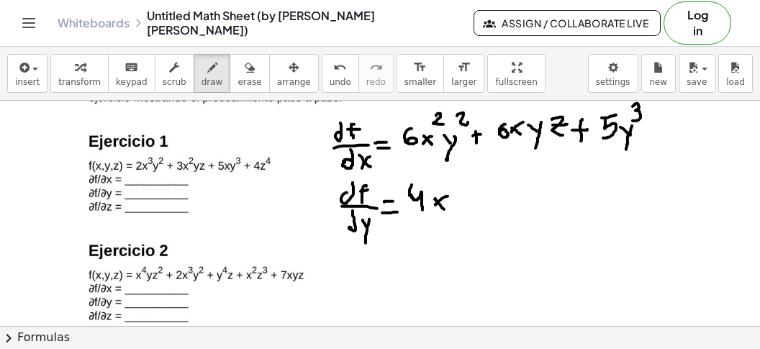
drag, startPoint x: 453, startPoint y: 171, endPoint x: 450, endPoint y: 187, distance: 16.1
drag, startPoint x: 458, startPoint y: 195, endPoint x: 467, endPoint y: 202, distance: 11.2
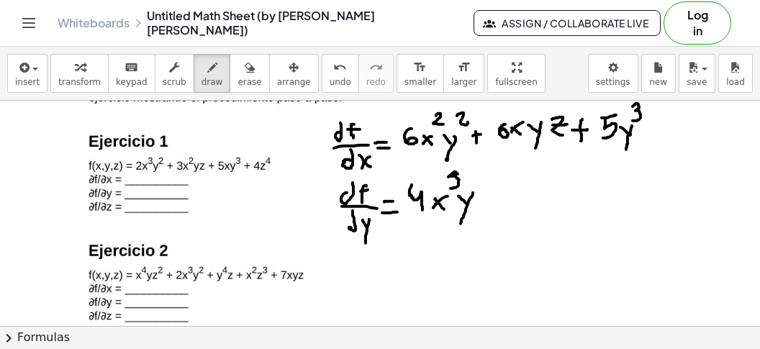
drag, startPoint x: 473, startPoint y: 191, endPoint x: 460, endPoint y: 222, distance: 33.3
drag, startPoint x: 488, startPoint y: 187, endPoint x: 491, endPoint y: 199, distance: 11.7
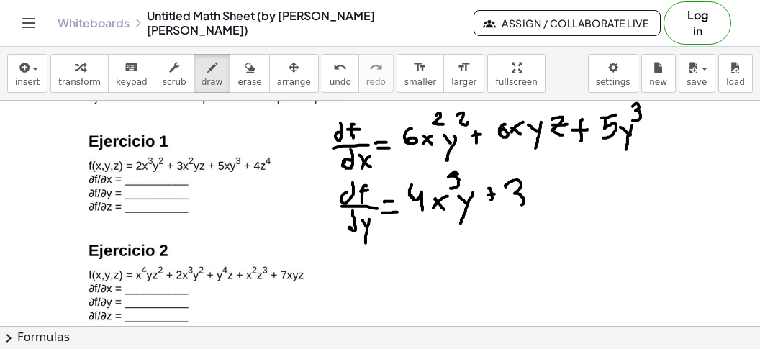
drag, startPoint x: 506, startPoint y: 185, endPoint x: 501, endPoint y: 210, distance: 25.7
drag, startPoint x: 527, startPoint y: 192, endPoint x: 542, endPoint y: 197, distance: 16.6
drag, startPoint x: 542, startPoint y: 194, endPoint x: 531, endPoint y: 212, distance: 21.3
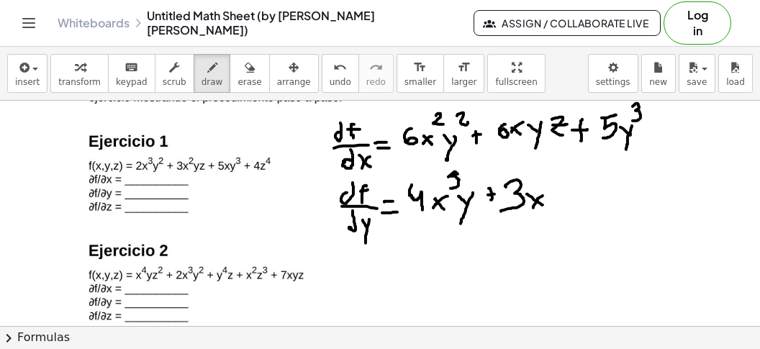
drag, startPoint x: 540, startPoint y: 175, endPoint x: 552, endPoint y: 187, distance: 16.8
drag, startPoint x: 559, startPoint y: 188, endPoint x: 572, endPoint y: 204, distance: 20.4
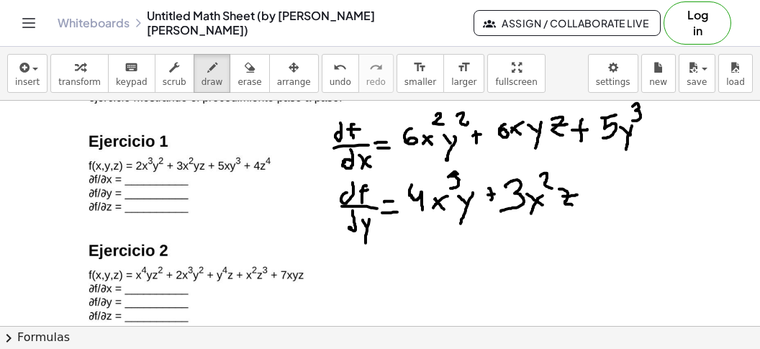
drag, startPoint x: 562, startPoint y: 195, endPoint x: 577, endPoint y: 193, distance: 14.5
drag, startPoint x: 599, startPoint y: 183, endPoint x: 600, endPoint y: 197, distance: 14.4
drag, startPoint x: 608, startPoint y: 188, endPoint x: 615, endPoint y: 187, distance: 7.2
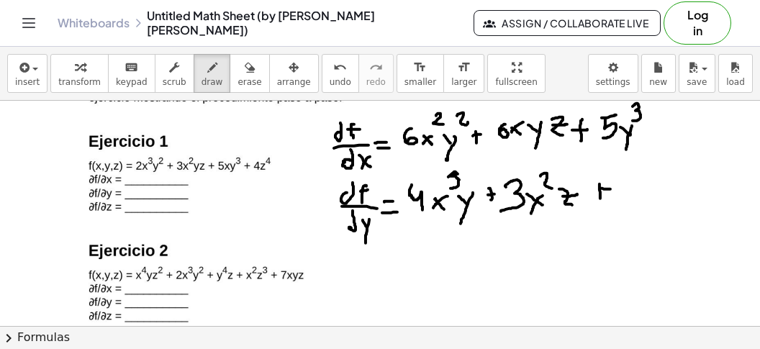
drag, startPoint x: 641, startPoint y: 171, endPoint x: 652, endPoint y: 168, distance: 11.2
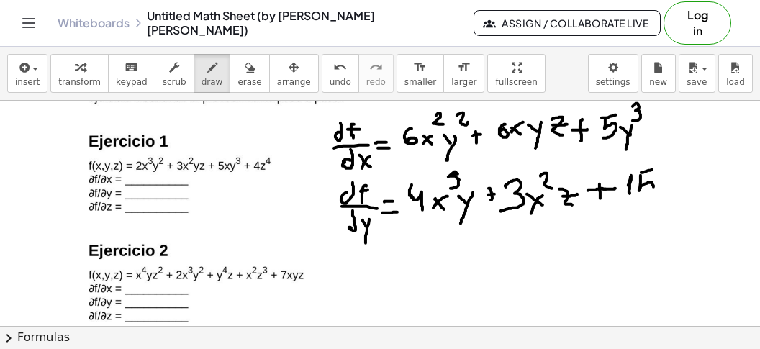
drag, startPoint x: 640, startPoint y: 173, endPoint x: 640, endPoint y: 194, distance: 20.9
drag, startPoint x: 660, startPoint y: 177, endPoint x: 671, endPoint y: 183, distance: 12.2
drag, startPoint x: 670, startPoint y: 173, endPoint x: 660, endPoint y: 195, distance: 23.8
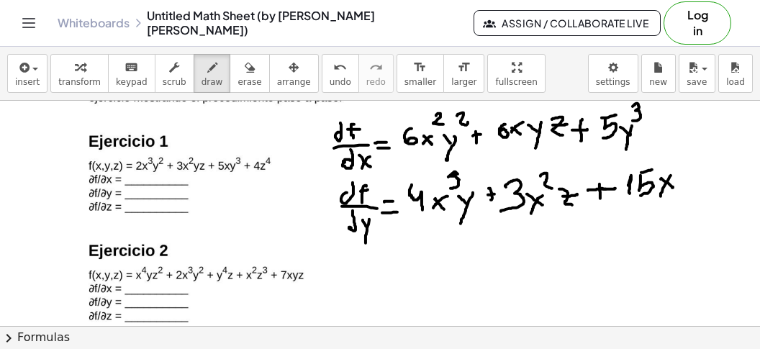
drag, startPoint x: 683, startPoint y: 181, endPoint x: 687, endPoint y: 170, distance: 10.7
drag, startPoint x: 687, startPoint y: 170, endPoint x: 685, endPoint y: 204, distance: 33.9
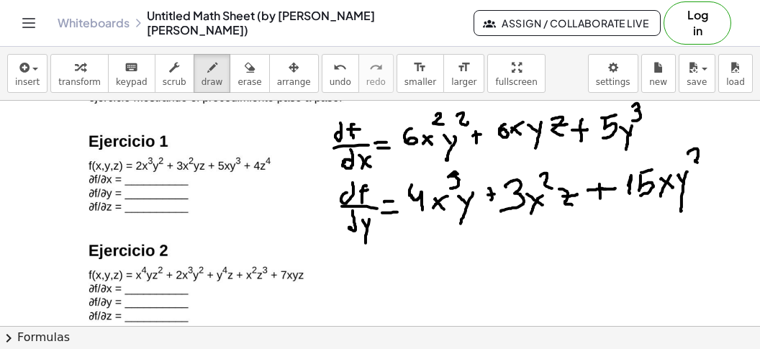
drag, startPoint x: 688, startPoint y: 152, endPoint x: 702, endPoint y: 162, distance: 17.2
drag, startPoint x: 358, startPoint y: 264, endPoint x: 357, endPoint y: 251, distance: 13.0
drag, startPoint x: 370, startPoint y: 258, endPoint x: 363, endPoint y: 273, distance: 16.7
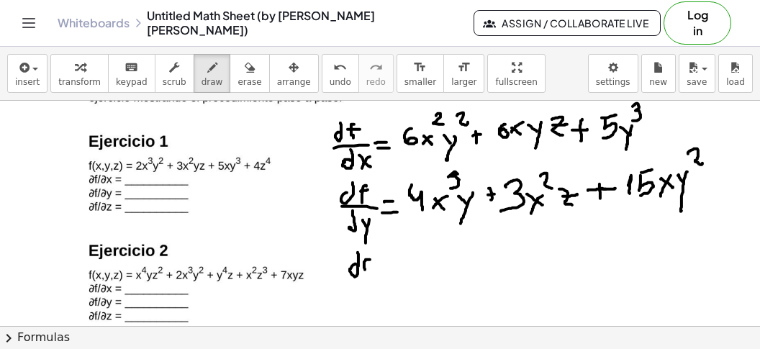
drag, startPoint x: 363, startPoint y: 265, endPoint x: 370, endPoint y: 265, distance: 7.2
drag, startPoint x: 340, startPoint y: 285, endPoint x: 379, endPoint y: 283, distance: 38.9
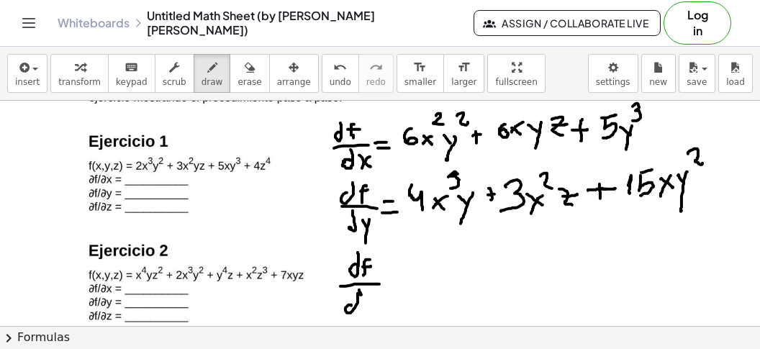
drag, startPoint x: 351, startPoint y: 304, endPoint x: 359, endPoint y: 288, distance: 17.7
drag, startPoint x: 363, startPoint y: 295, endPoint x: 368, endPoint y: 305, distance: 11.3
drag, startPoint x: 366, startPoint y: 304, endPoint x: 377, endPoint y: 298, distance: 11.9
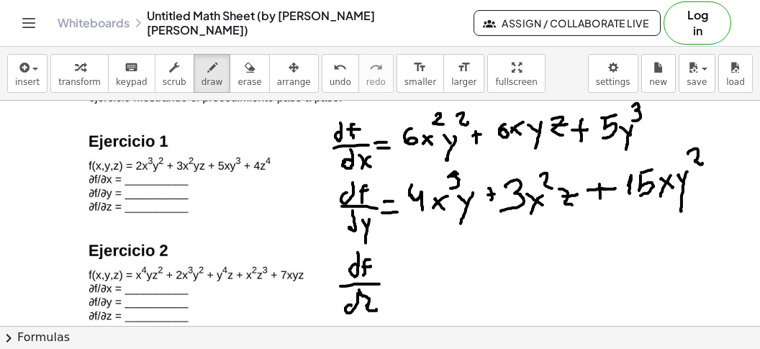
drag, startPoint x: 391, startPoint y: 281, endPoint x: 404, endPoint y: 281, distance: 13.7
drag, startPoint x: 393, startPoint y: 289, endPoint x: 407, endPoint y: 291, distance: 14.5
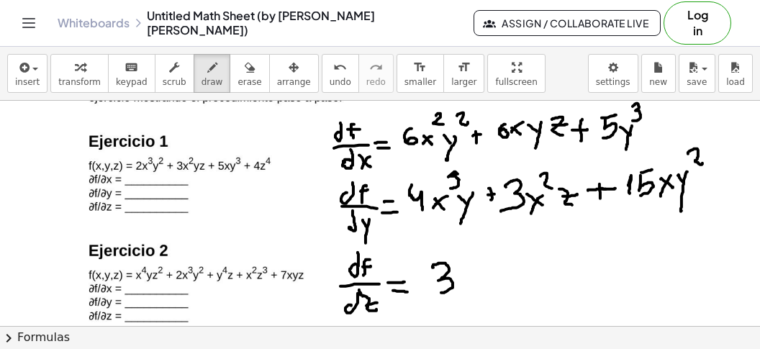
drag, startPoint x: 432, startPoint y: 265, endPoint x: 441, endPoint y: 291, distance: 28.0
drag, startPoint x: 462, startPoint y: 279, endPoint x: 472, endPoint y: 286, distance: 12.0
drag, startPoint x: 470, startPoint y: 275, endPoint x: 457, endPoint y: 290, distance: 19.9
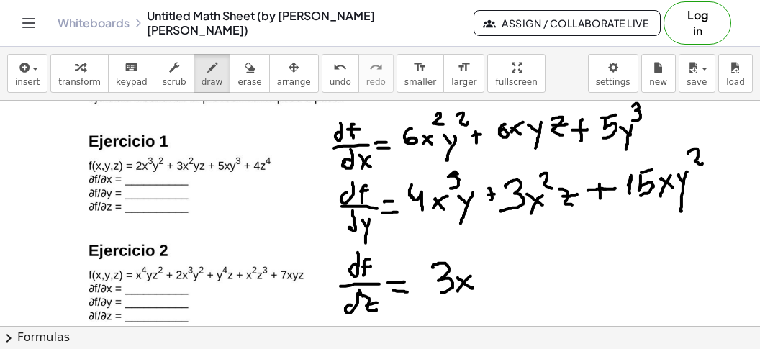
drag, startPoint x: 471, startPoint y: 255, endPoint x: 486, endPoint y: 273, distance: 23.0
drag, startPoint x: 487, startPoint y: 273, endPoint x: 501, endPoint y: 270, distance: 14.1
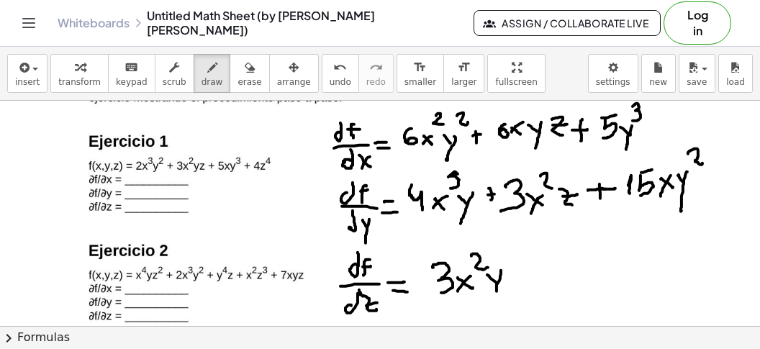
drag, startPoint x: 501, startPoint y: 269, endPoint x: 496, endPoint y: 290, distance: 21.3
drag, startPoint x: 523, startPoint y: 265, endPoint x: 526, endPoint y: 283, distance: 17.5
drag, startPoint x: 519, startPoint y: 277, endPoint x: 536, endPoint y: 278, distance: 16.6
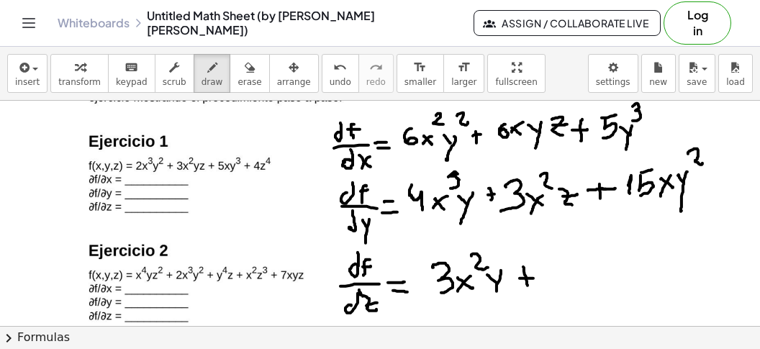
drag, startPoint x: 556, startPoint y: 260, endPoint x: 562, endPoint y: 276, distance: 17.5
drag, startPoint x: 575, startPoint y: 252, endPoint x: 574, endPoint y: 275, distance: 22.3
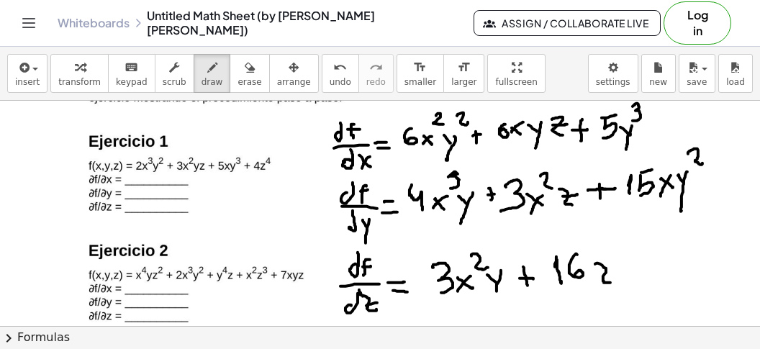
drag, startPoint x: 595, startPoint y: 263, endPoint x: 614, endPoint y: 277, distance: 24.2
drag, startPoint x: 596, startPoint y: 273, endPoint x: 613, endPoint y: 270, distance: 17.5
drag, startPoint x: 606, startPoint y: 236, endPoint x: 614, endPoint y: 250, distance: 16.8
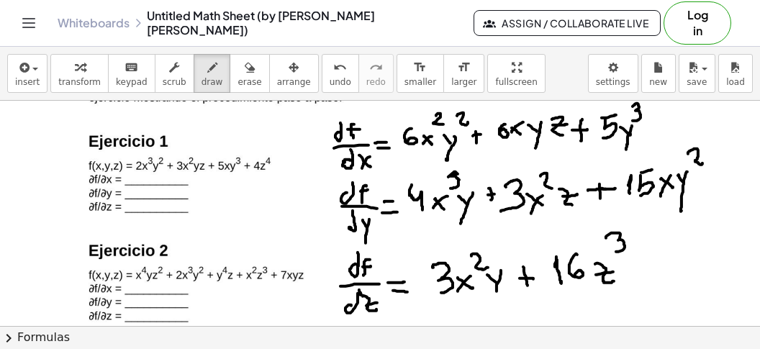
drag, startPoint x: 646, startPoint y: 250, endPoint x: 635, endPoint y: 272, distance: 24.1
drag, startPoint x: 647, startPoint y: 263, endPoint x: 637, endPoint y: 284, distance: 23.5
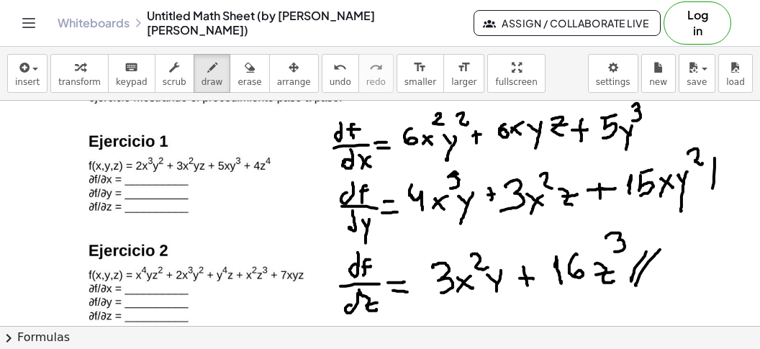
drag, startPoint x: 714, startPoint y: 158, endPoint x: 740, endPoint y: 155, distance: 26.1
drag, startPoint x: 740, startPoint y: 152, endPoint x: 730, endPoint y: 199, distance: 47.8
drag, startPoint x: 682, startPoint y: 97, endPoint x: 667, endPoint y: 136, distance: 41.4
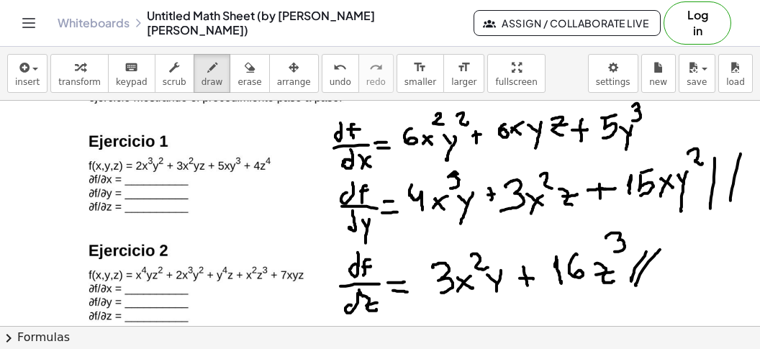
click at [667, 136] on div "insert select one: Math Expression Function Text Youtube Video Graphing Geometr…" at bounding box center [380, 198] width 760 height 302
drag, startPoint x: 676, startPoint y: 109, endPoint x: 685, endPoint y: 117, distance: 12.7
drag, startPoint x: 691, startPoint y: 106, endPoint x: 662, endPoint y: 140, distance: 44.4
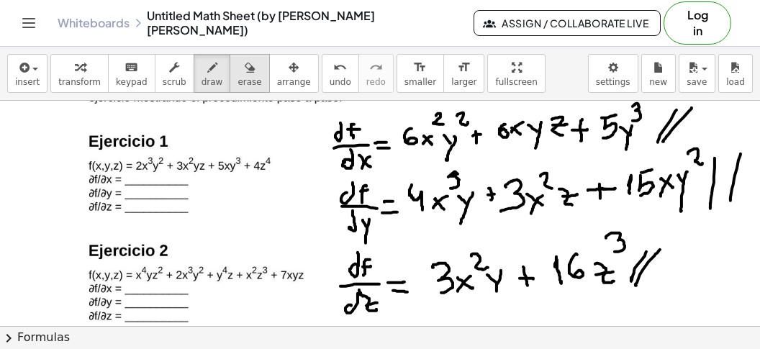
click at [237, 81] on span "erase" at bounding box center [249, 82] width 24 height 10
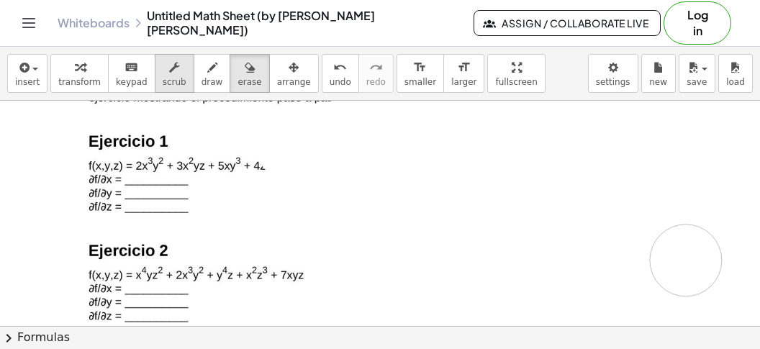
drag, startPoint x: 611, startPoint y: 214, endPoint x: 145, endPoint y: 78, distance: 485.0
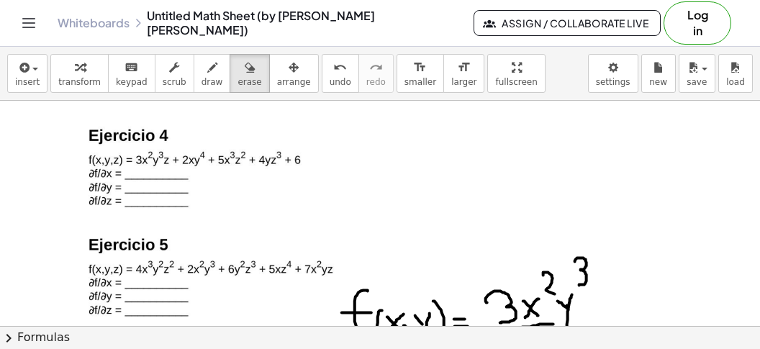
scroll to position [1600, 0]
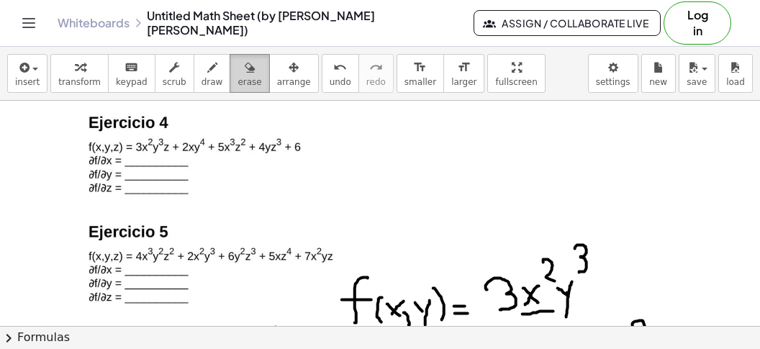
click at [237, 61] on div "button" at bounding box center [249, 66] width 24 height 17
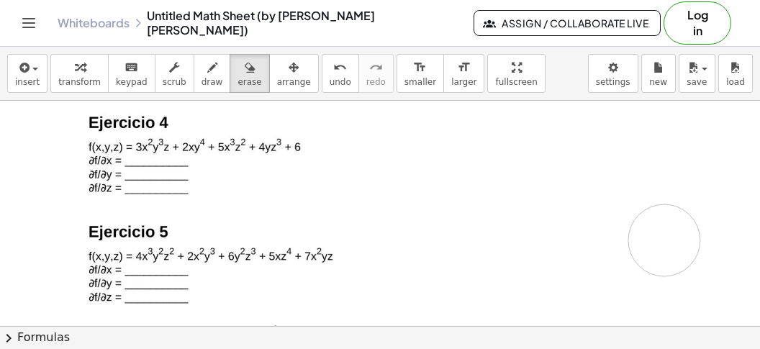
drag, startPoint x: 667, startPoint y: 259, endPoint x: 516, endPoint y: 305, distance: 157.9
